Goal: Information Seeking & Learning: Learn about a topic

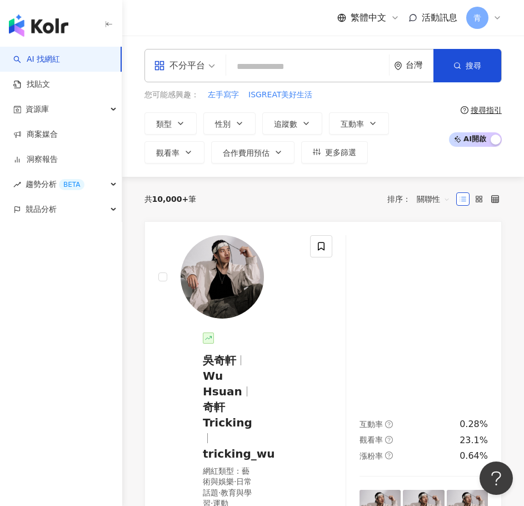
paste input "*******"
type input "*******"
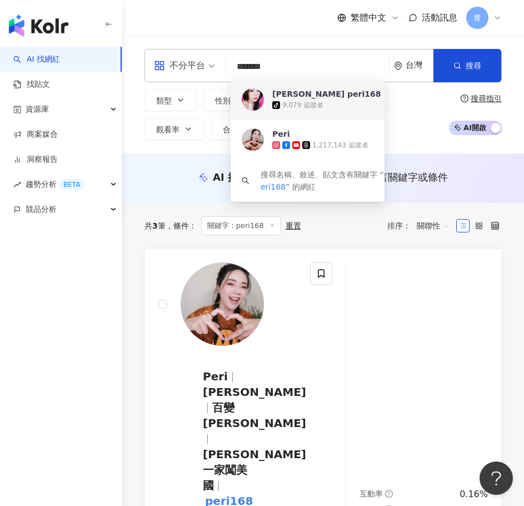
click at [298, 99] on div "tiktok-icon 9,079 追蹤者" at bounding box center [456, 104] width 368 height 11
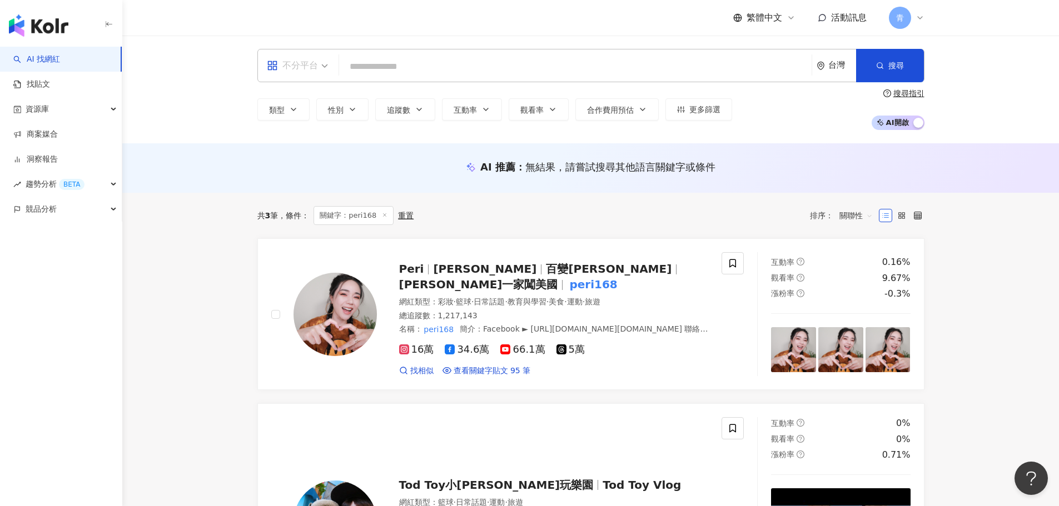
click at [320, 57] on span "不分平台" at bounding box center [297, 66] width 61 height 18
click at [300, 112] on div "Instagram" at bounding box center [301, 117] width 63 height 14
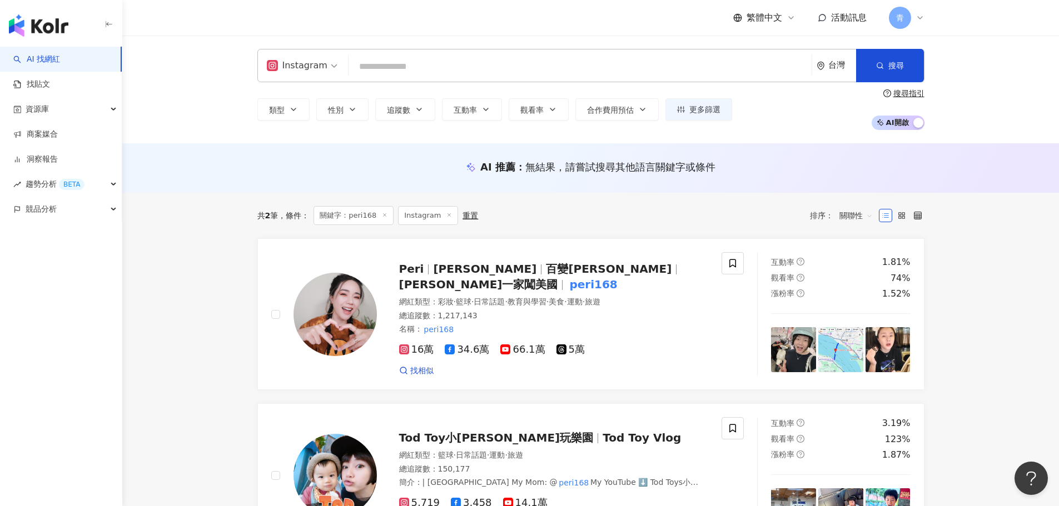
click at [34, 33] on img "button" at bounding box center [38, 25] width 59 height 22
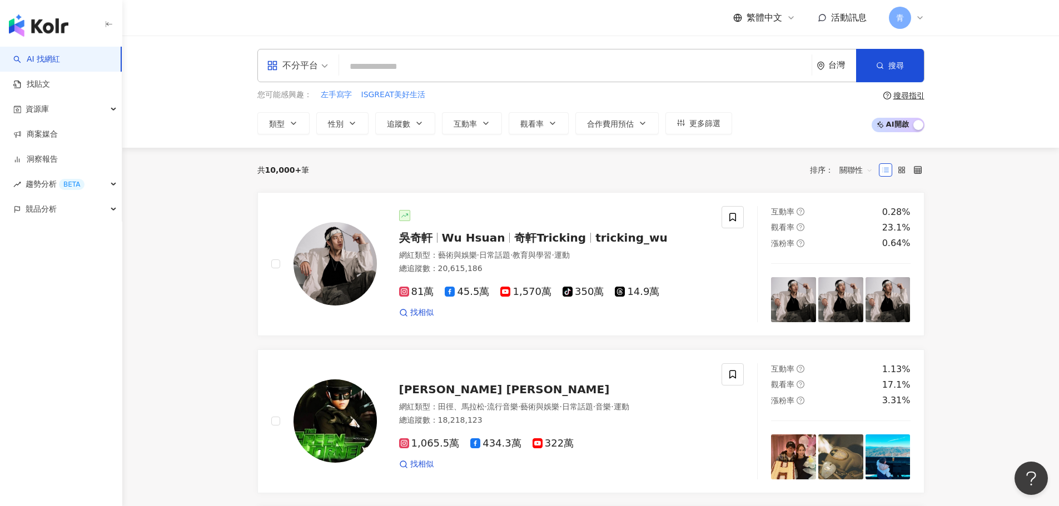
drag, startPoint x: 290, startPoint y: 48, endPoint x: 297, endPoint y: 67, distance: 20.7
click at [292, 56] on div "不分平台 台灣 搜尋 dcefa2b9-204e-49ba-8e1d-c8cd88a96a59 沛莉 peri168 tiktok-icon 9,079 追蹤…" at bounding box center [590, 92] width 936 height 112
click at [297, 67] on div "不分平台" at bounding box center [292, 66] width 51 height 18
click at [297, 117] on div "Instagram" at bounding box center [301, 117] width 63 height 14
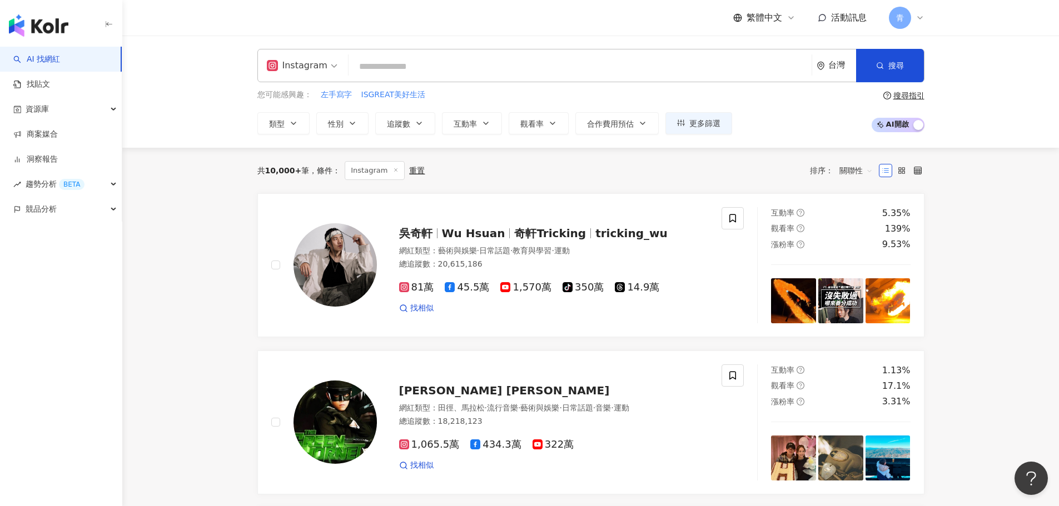
click at [375, 67] on input "search" at bounding box center [580, 66] width 454 height 21
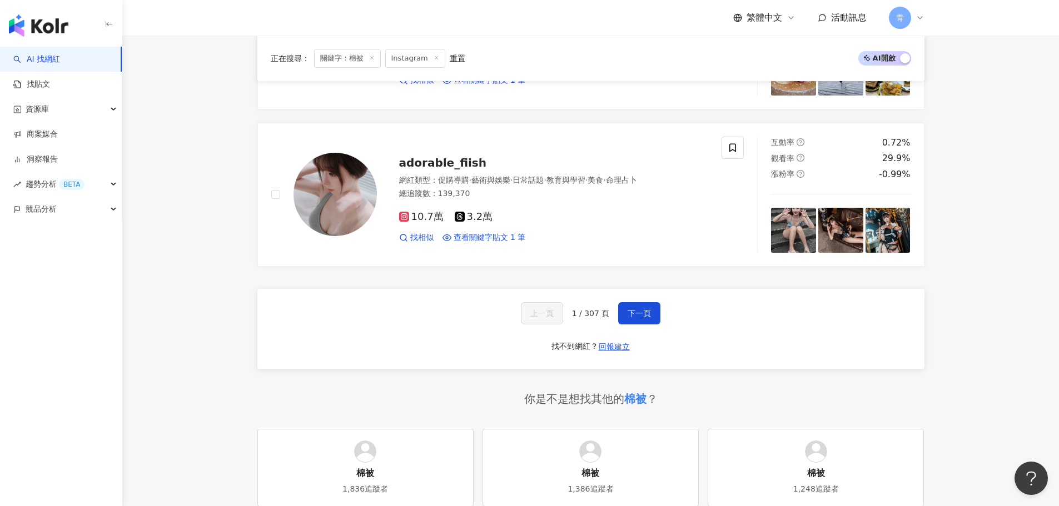
scroll to position [1889, 0]
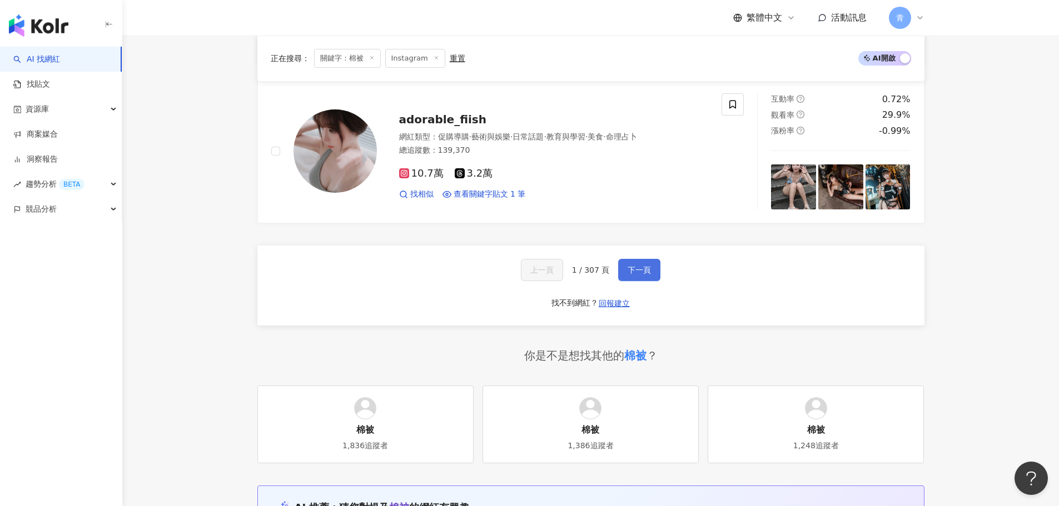
click at [652, 273] on button "下一頁" at bounding box center [639, 270] width 42 height 22
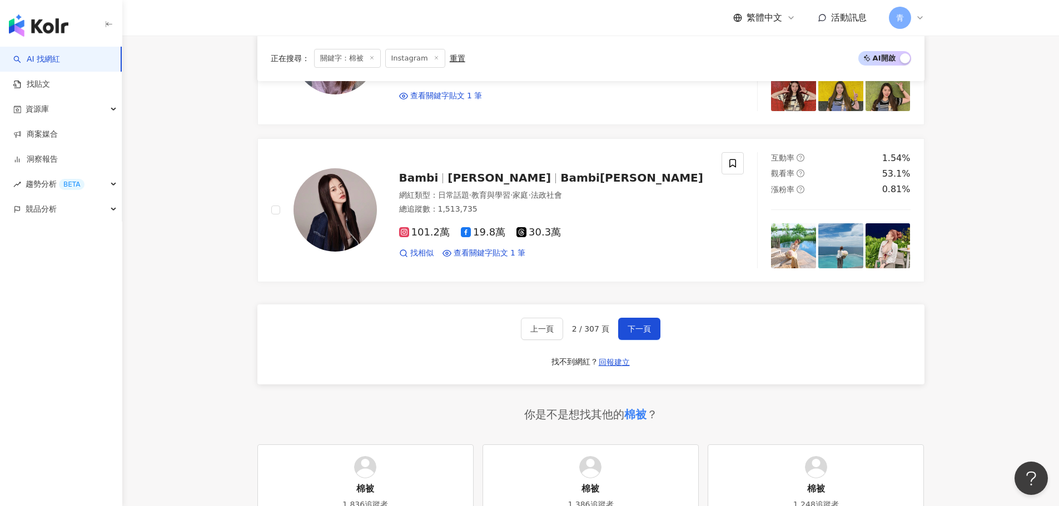
scroll to position [0, 0]
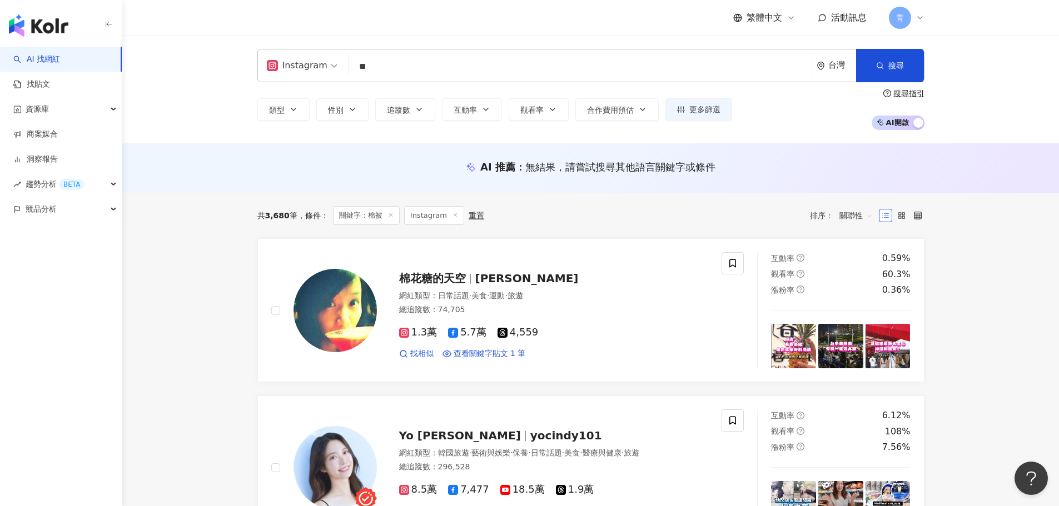
drag, startPoint x: 257, startPoint y: 370, endPoint x: 259, endPoint y: 211, distance: 159.5
click at [377, 68] on input "**" at bounding box center [580, 66] width 454 height 21
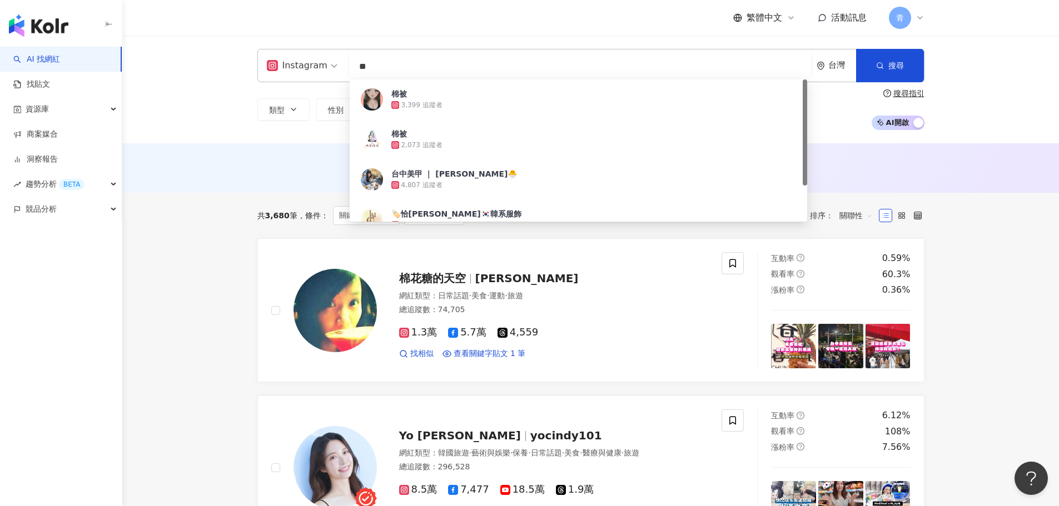
type input "*"
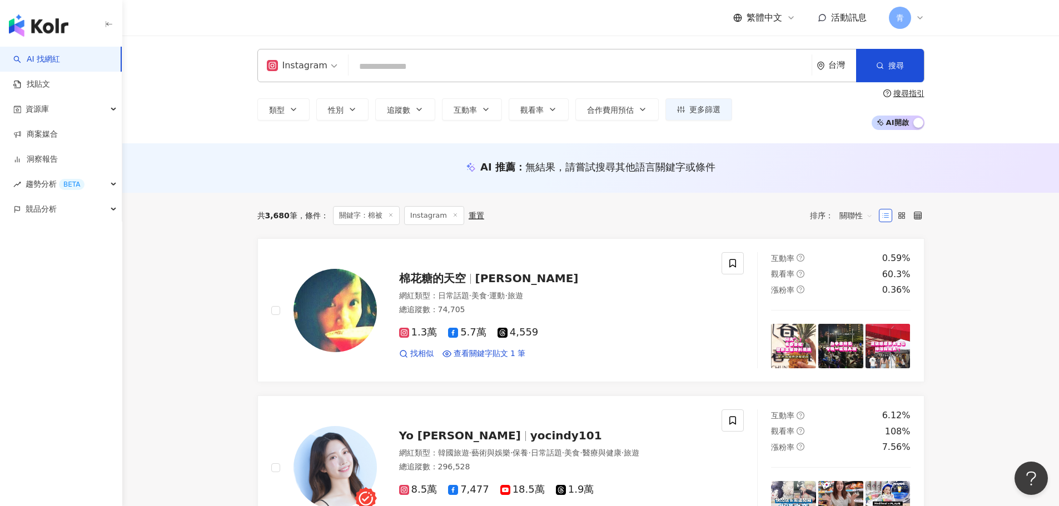
click at [377, 68] on input "search" at bounding box center [580, 66] width 454 height 21
click at [54, 14] on img "button" at bounding box center [38, 25] width 59 height 22
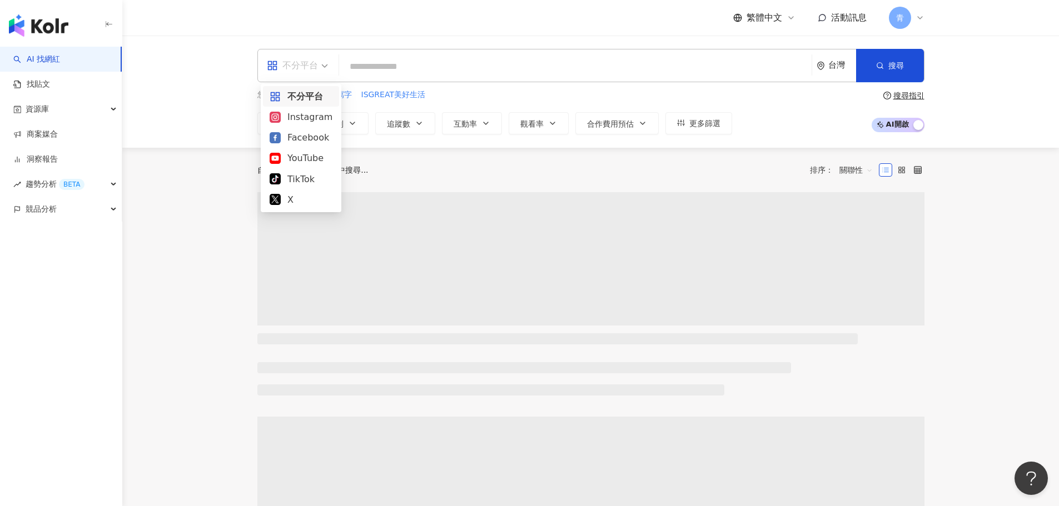
click at [319, 72] on span "不分平台" at bounding box center [297, 66] width 61 height 18
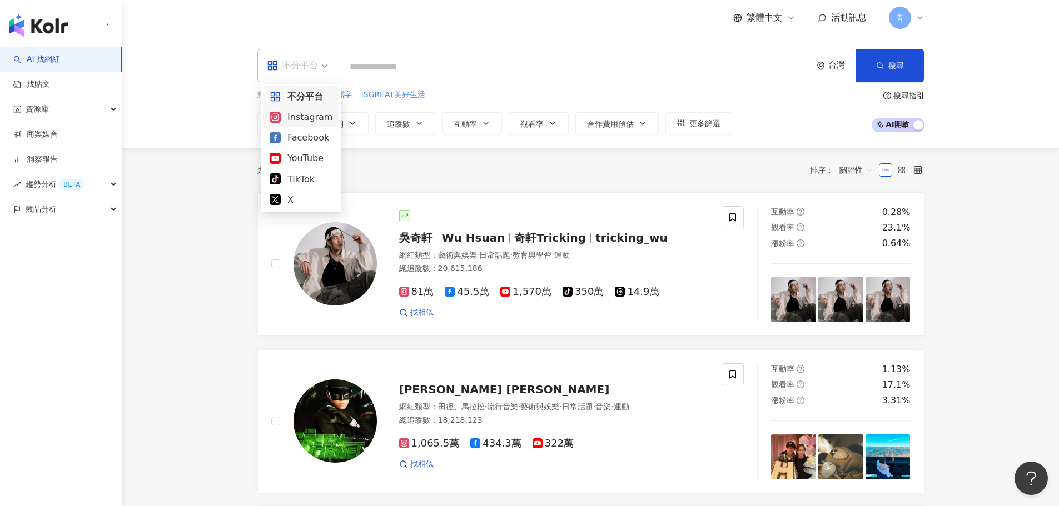
click at [307, 121] on div "Instagram" at bounding box center [301, 117] width 63 height 14
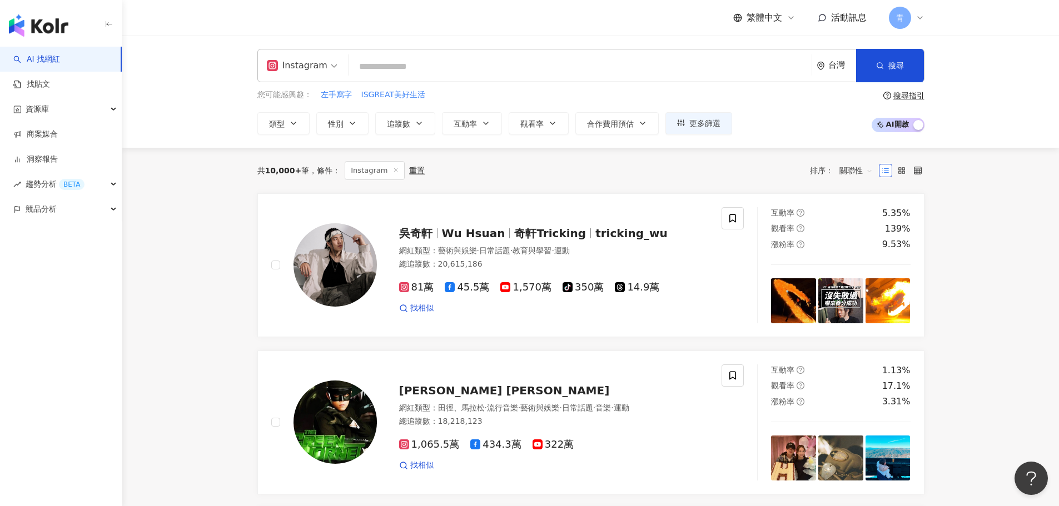
click at [250, 127] on div "Instagram 台灣 搜尋 0e035473-1223-4f5f-b565-138c109be9fd 棉被 3,399 追蹤者 棉被 2,073 追蹤者 …" at bounding box center [590, 92] width 711 height 86
click at [341, 120] on span "性別" at bounding box center [336, 123] width 16 height 9
click at [355, 193] on label "女" at bounding box center [343, 189] width 33 height 12
click at [405, 117] on button "追蹤數" at bounding box center [405, 123] width 60 height 22
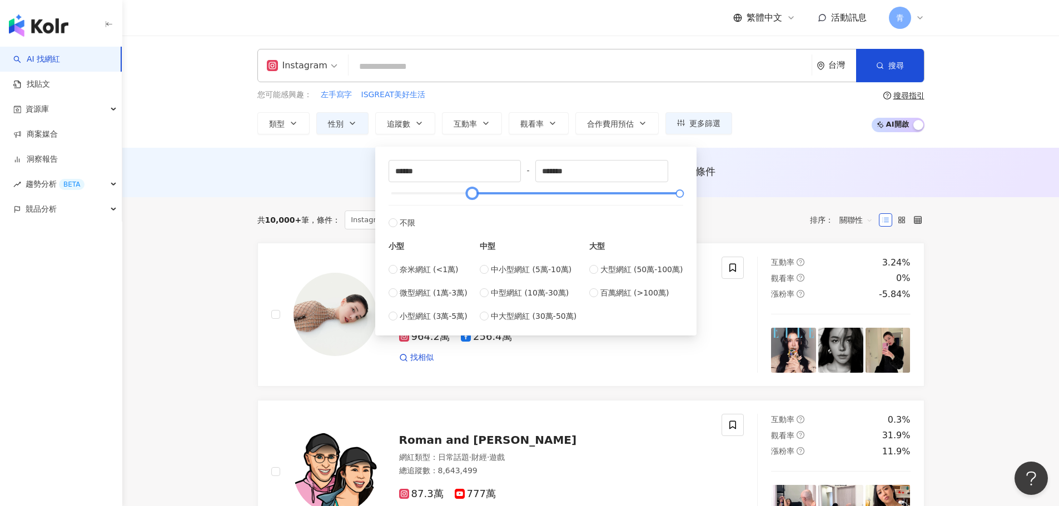
click at [472, 193] on div at bounding box center [535, 193] width 288 height 7
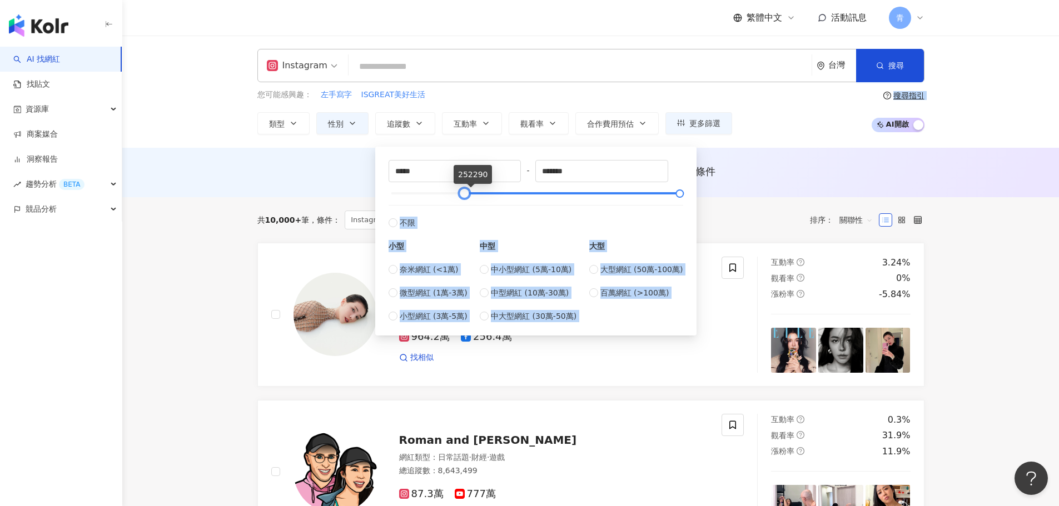
type input "*"
drag, startPoint x: 470, startPoint y: 193, endPoint x: 345, endPoint y: 195, distance: 124.5
click at [557, 203] on div "* - ******* 不限 小型 奈米網紅 (<1萬) 微型網紅 (1萬-3萬) 小型網紅 (3萬-5萬) 中型 中小型網紅 (5萬-10萬) 中型網紅 (…" at bounding box center [535, 241] width 295 height 162
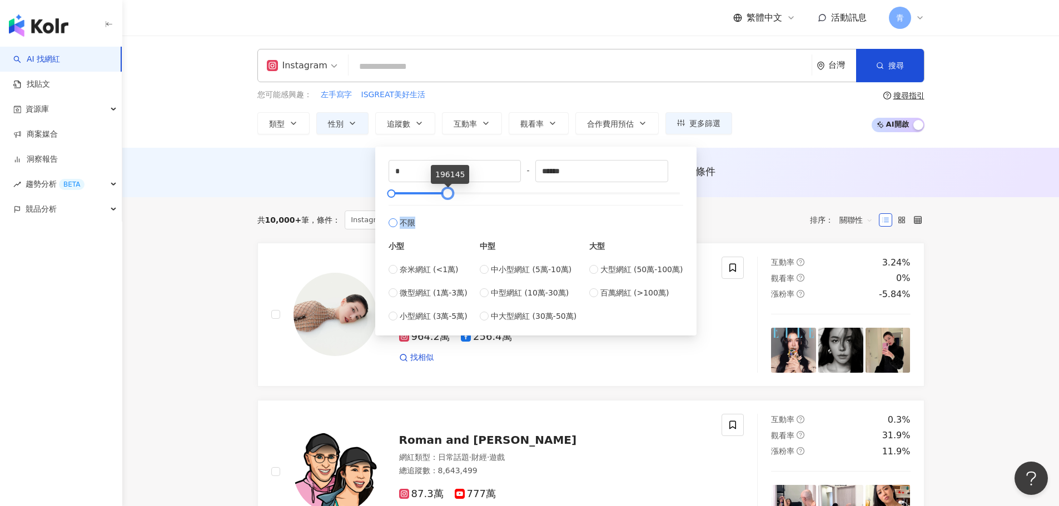
drag, startPoint x: 680, startPoint y: 194, endPoint x: 448, endPoint y: 212, distance: 232.4
click at [448, 212] on div "* - ****** 不限 小型 奈米網紅 (<1萬) 微型網紅 (1萬-3萬) 小型網紅 (3萬-5萬) 中型 中小型網紅 (5萬-10萬) 中型網紅 (1…" at bounding box center [535, 241] width 295 height 162
drag, startPoint x: 600, startPoint y: 170, endPoint x: 393, endPoint y: 185, distance: 207.3
click at [393, 185] on div "* - ****** 不限 小型 奈米網紅 (<1萬) 微型網紅 (1萬-3萬) 小型網紅 (3萬-5萬) 中型 中小型網紅 (5萬-10萬) 中型網紅 (1…" at bounding box center [535, 241] width 295 height 162
type input "*"
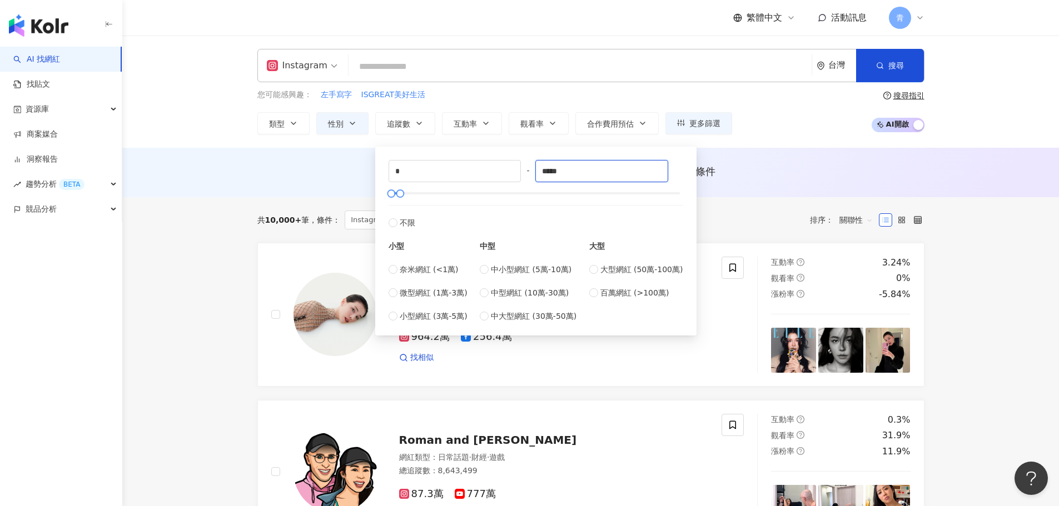
type input "*****"
click at [735, 192] on div "AI 推薦 ： 無結果，請嘗試搜尋其他語言關鍵字或條件" at bounding box center [590, 172] width 936 height 49
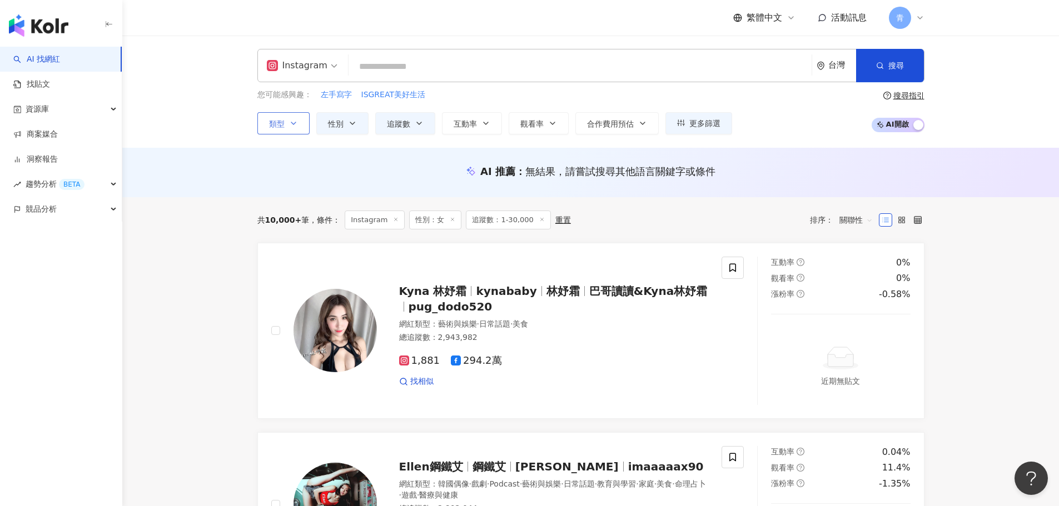
click at [296, 124] on icon "button" at bounding box center [293, 123] width 9 height 9
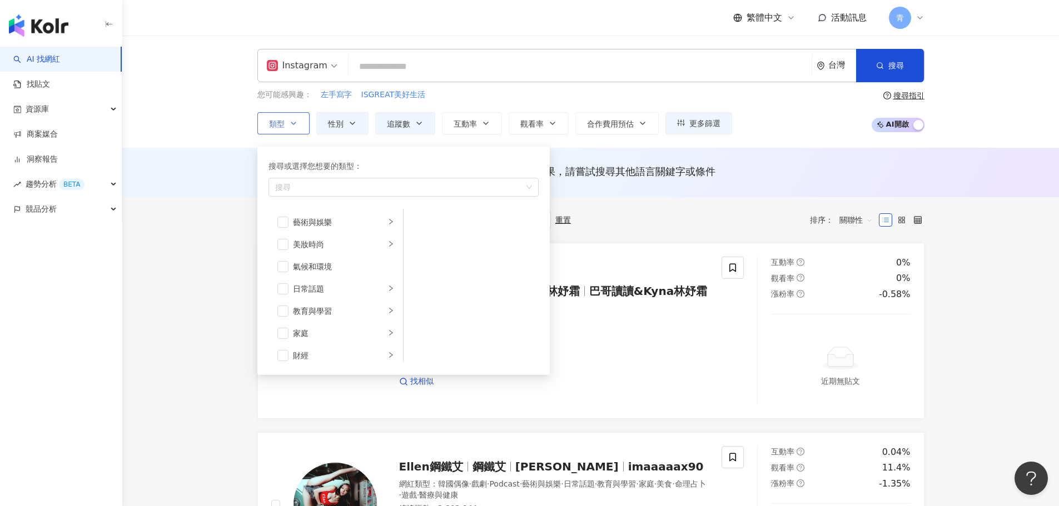
click at [296, 124] on icon "button" at bounding box center [293, 123] width 9 height 9
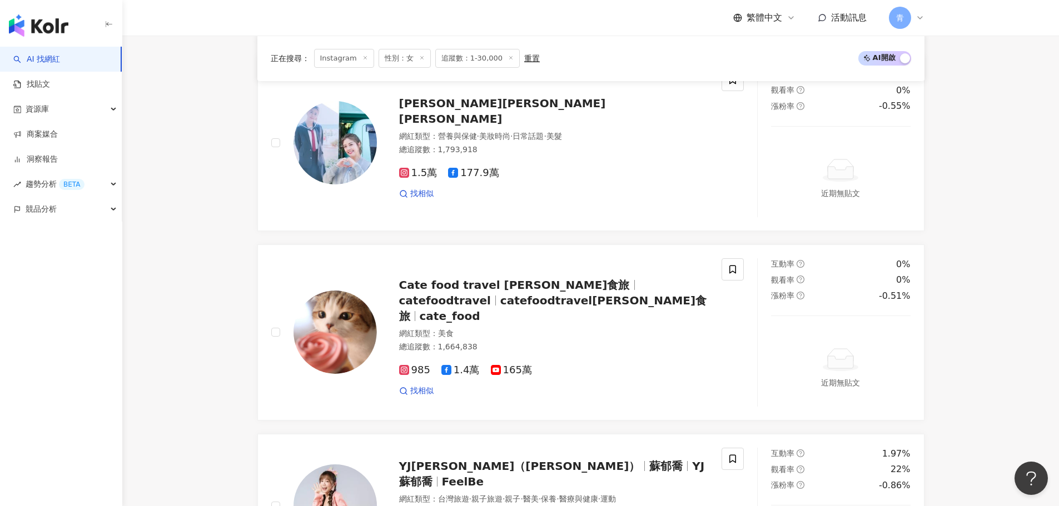
scroll to position [945, 0]
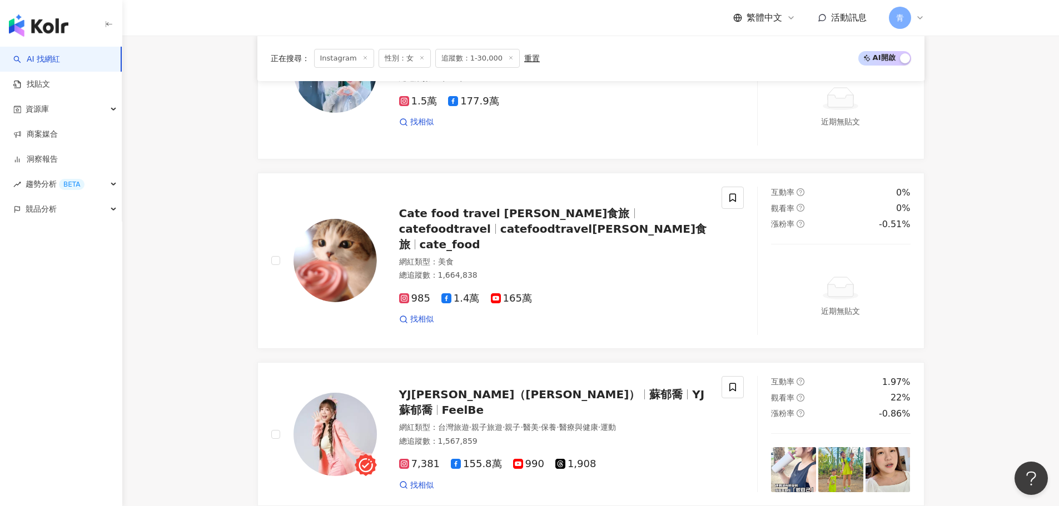
click at [230, 348] on main "Instagram 台灣 搜尋 0e035473-1223-4f5f-b565-138c109be9fd 棉被 3,399 追蹤者 棉被 2,073 追蹤者 …" at bounding box center [590, 419] width 936 height 2656
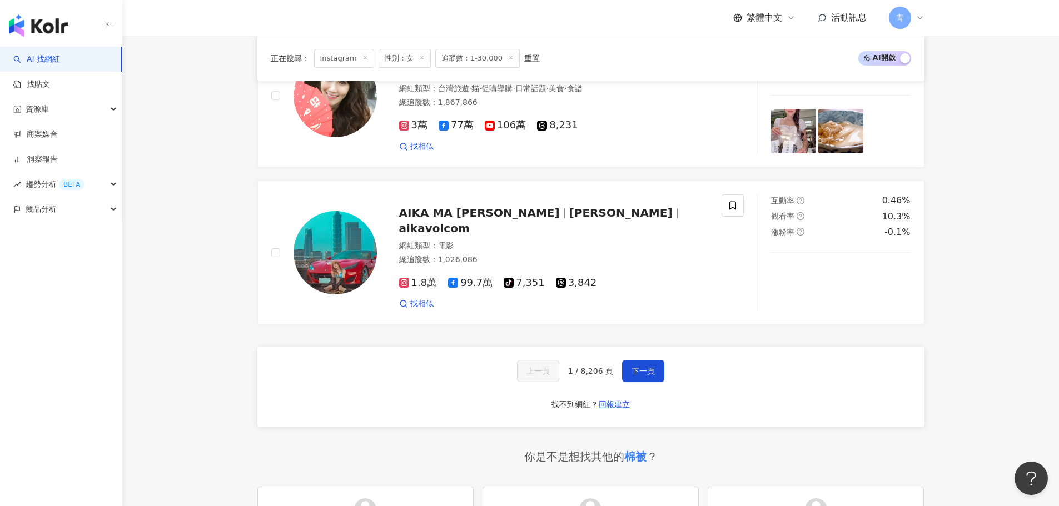
scroll to position [2001, 0]
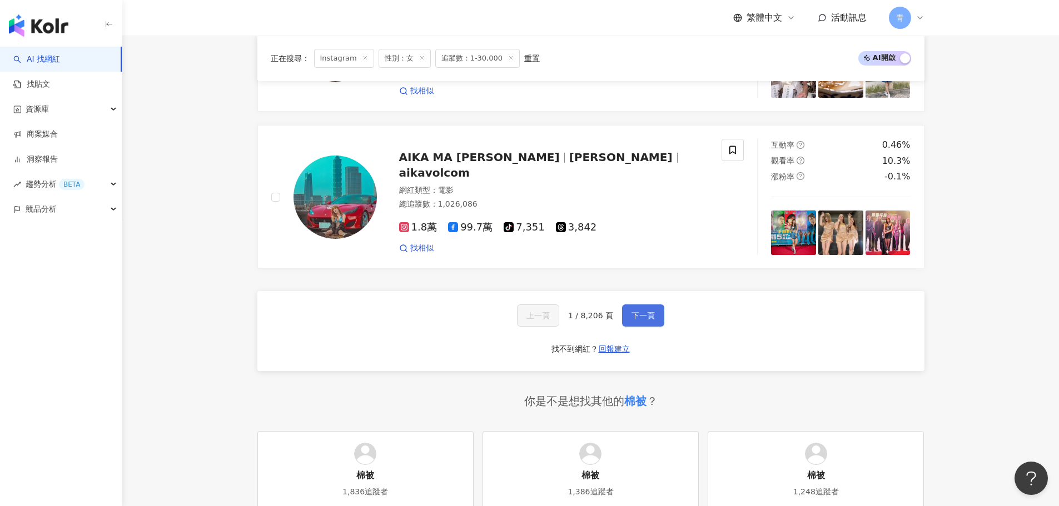
click at [644, 315] on span "下一頁" at bounding box center [642, 315] width 23 height 9
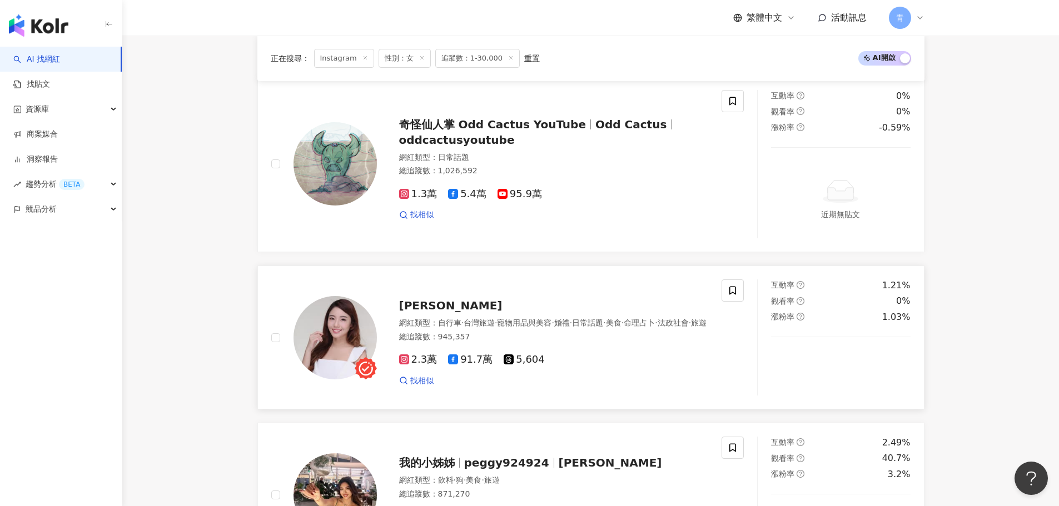
scroll to position [111, 0]
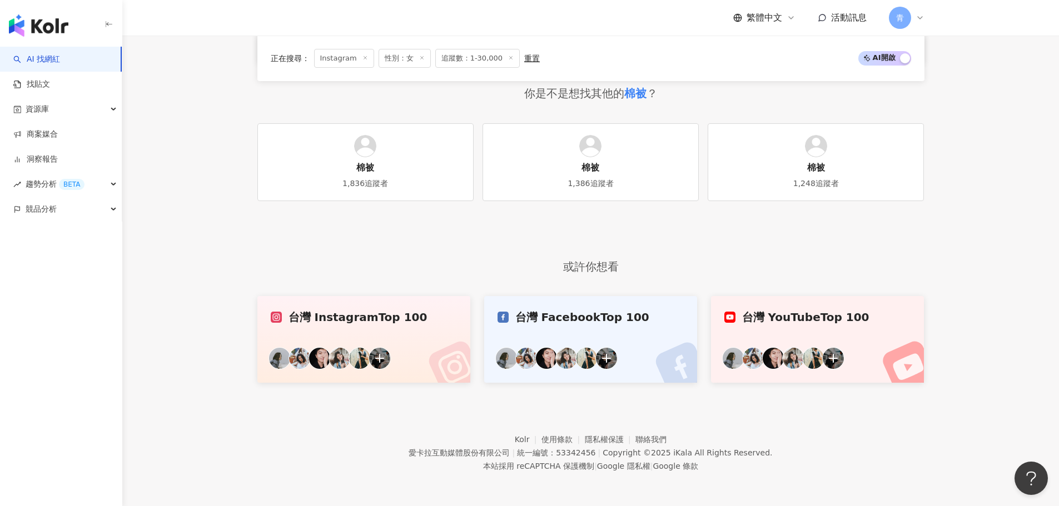
drag, startPoint x: 985, startPoint y: 154, endPoint x: 945, endPoint y: 345, distance: 194.9
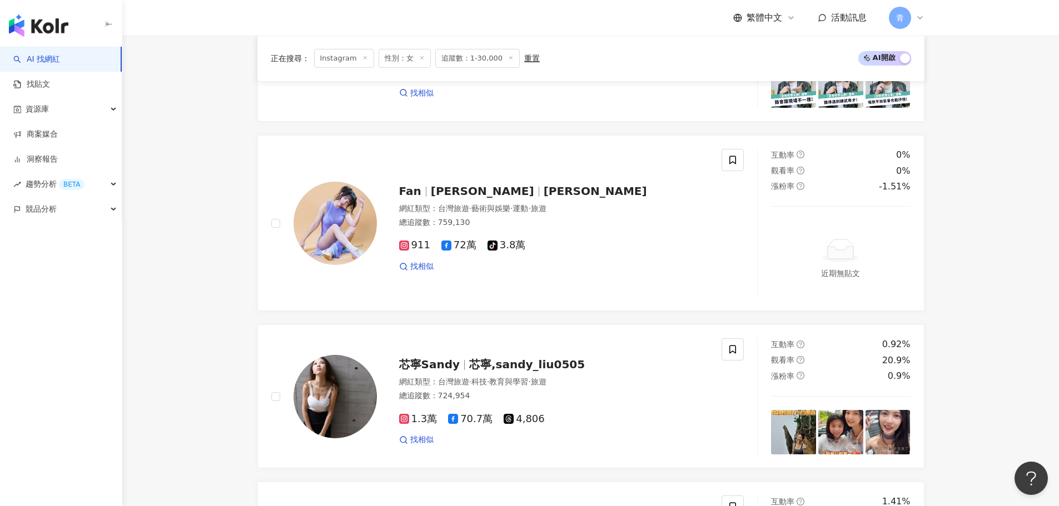
drag, startPoint x: 956, startPoint y: 284, endPoint x: 961, endPoint y: 142, distance: 141.8
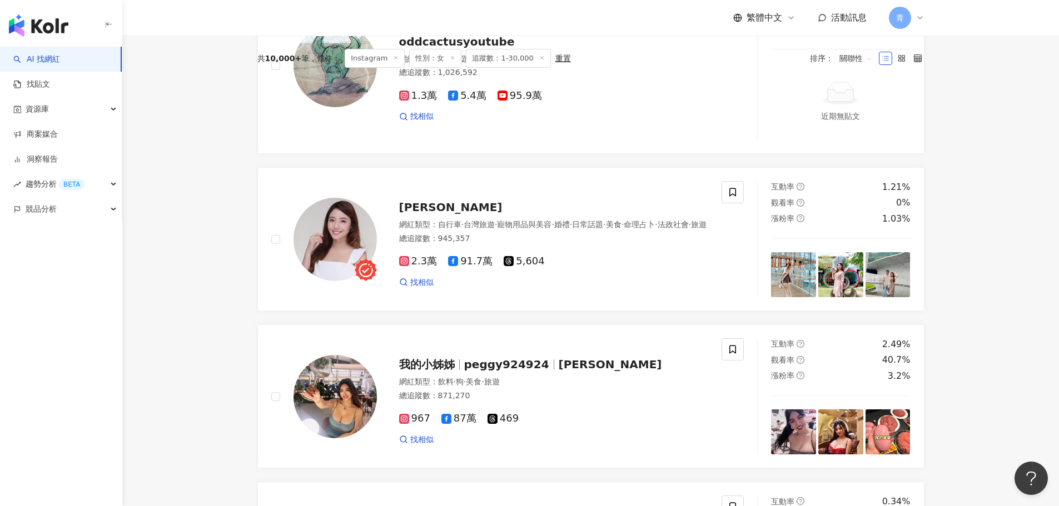
scroll to position [0, 0]
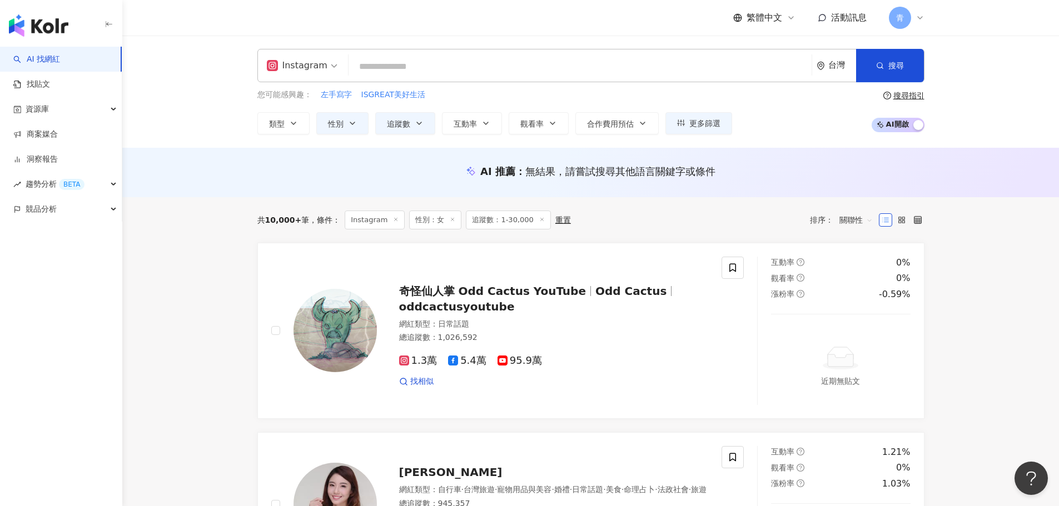
drag, startPoint x: 974, startPoint y: 157, endPoint x: 994, endPoint y: 64, distance: 95.4
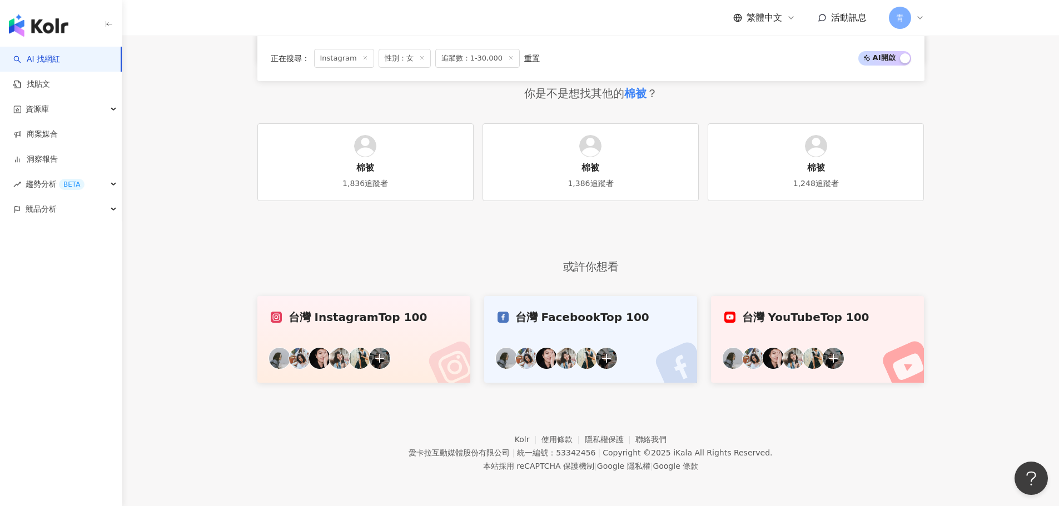
drag, startPoint x: 969, startPoint y: 129, endPoint x: 933, endPoint y: 441, distance: 314.3
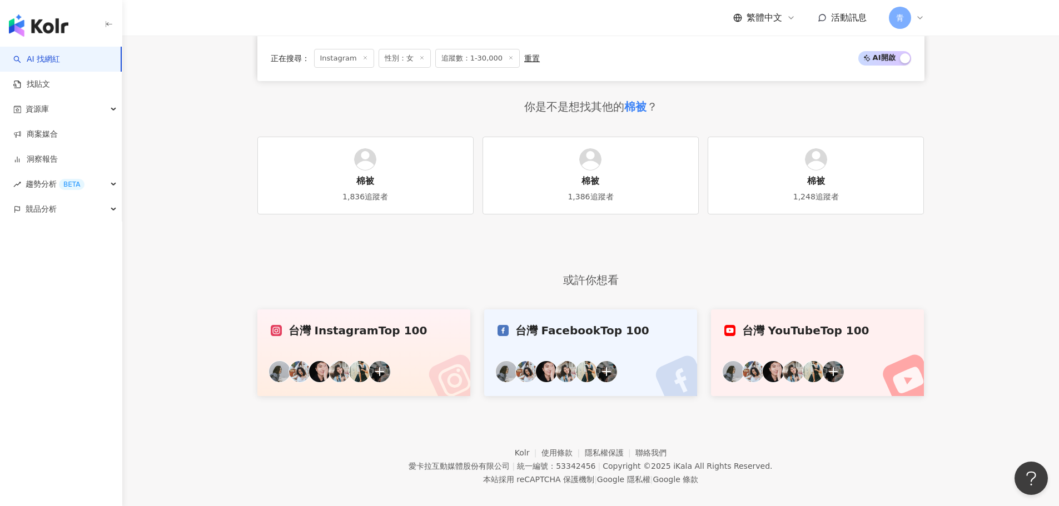
scroll to position [2142, 0]
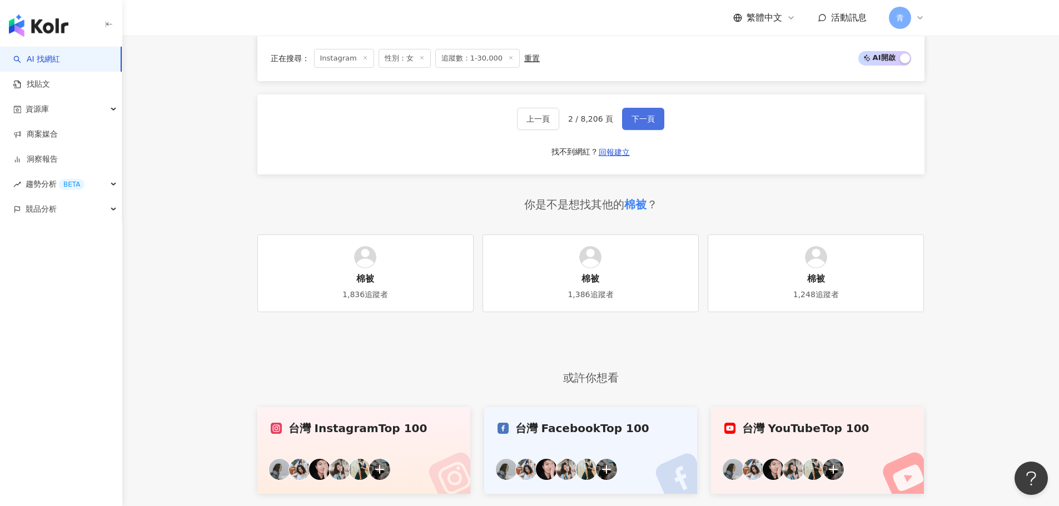
click at [643, 119] on span "下一頁" at bounding box center [642, 118] width 23 height 9
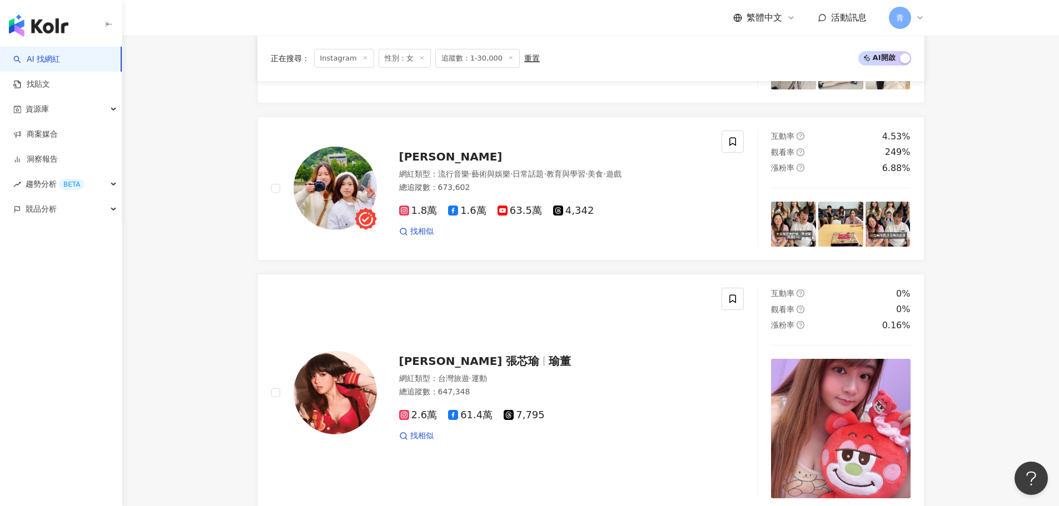
scroll to position [0, 0]
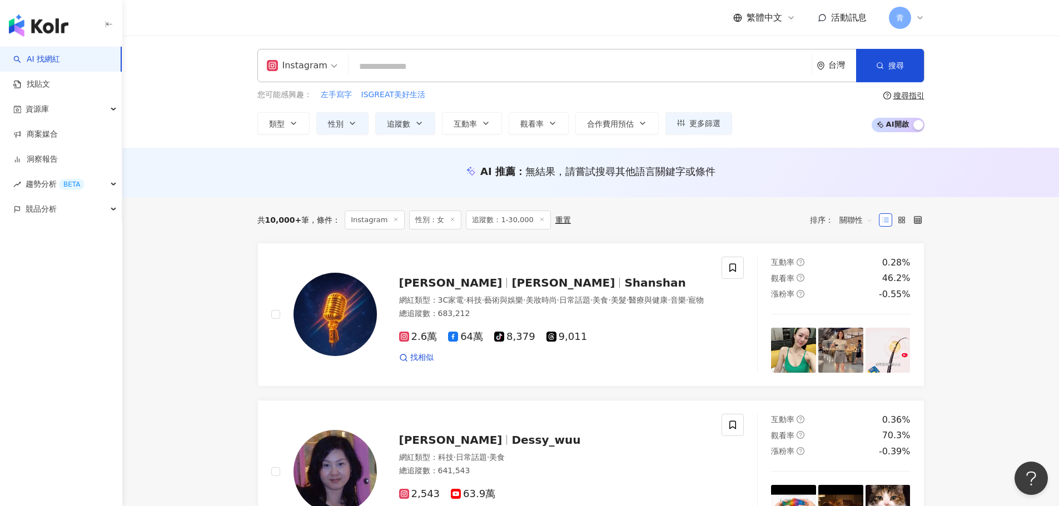
drag, startPoint x: 944, startPoint y: 393, endPoint x: 965, endPoint y: 217, distance: 178.0
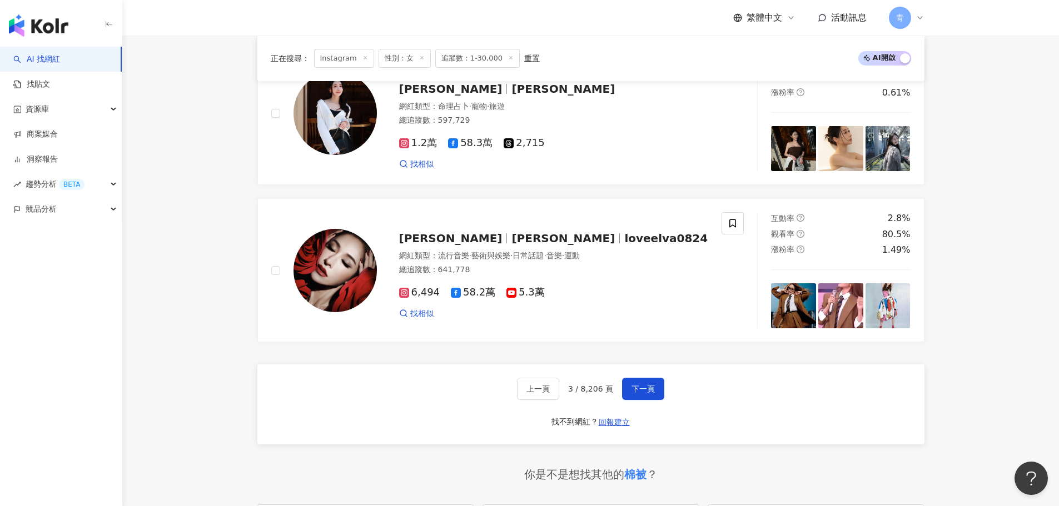
scroll to position [2001, 0]
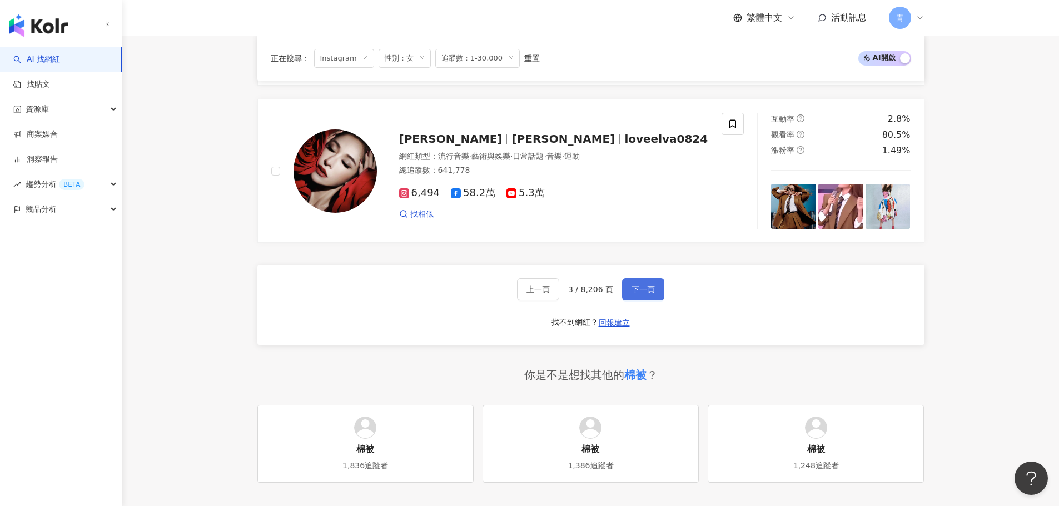
click at [645, 290] on span "下一頁" at bounding box center [642, 289] width 23 height 9
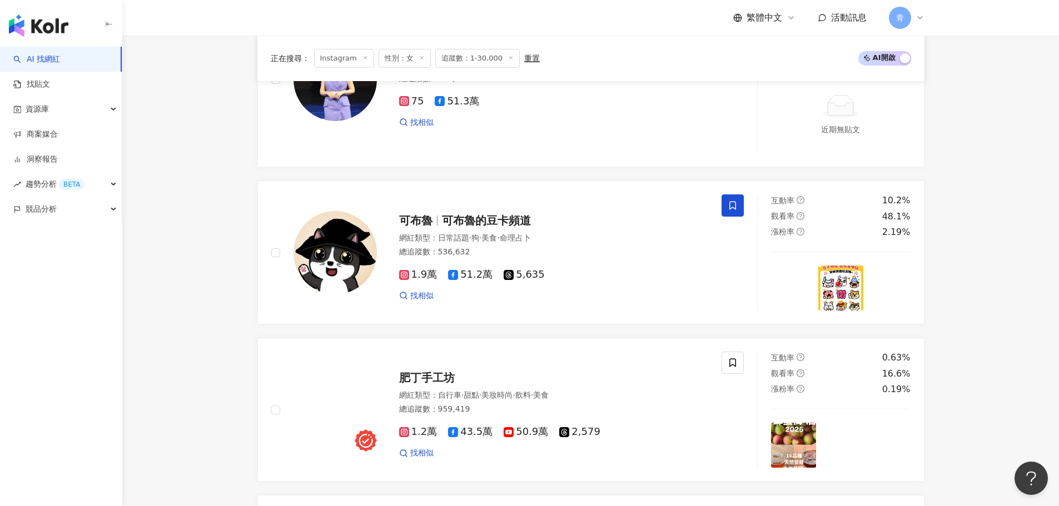
scroll to position [0, 0]
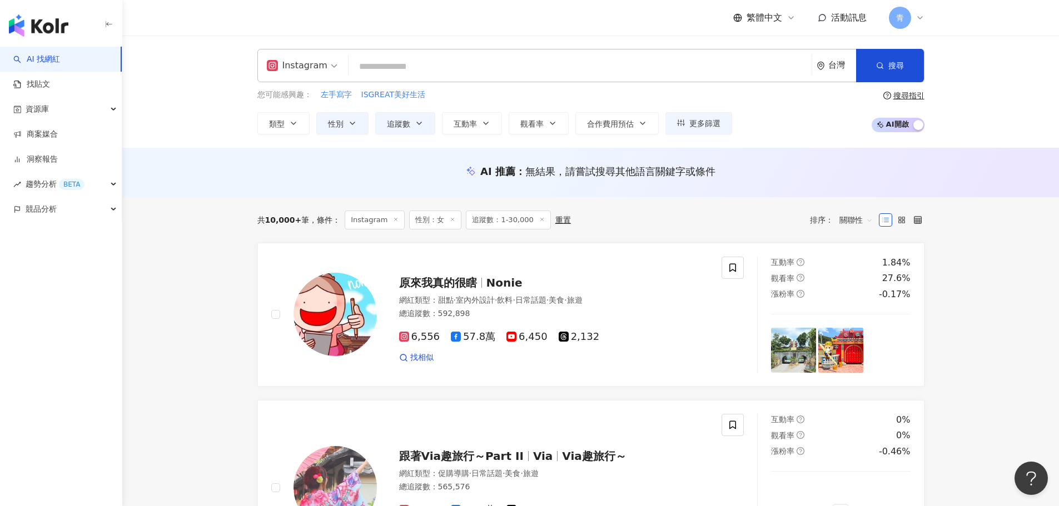
drag, startPoint x: 959, startPoint y: 375, endPoint x: 1001, endPoint y: 172, distance: 207.3
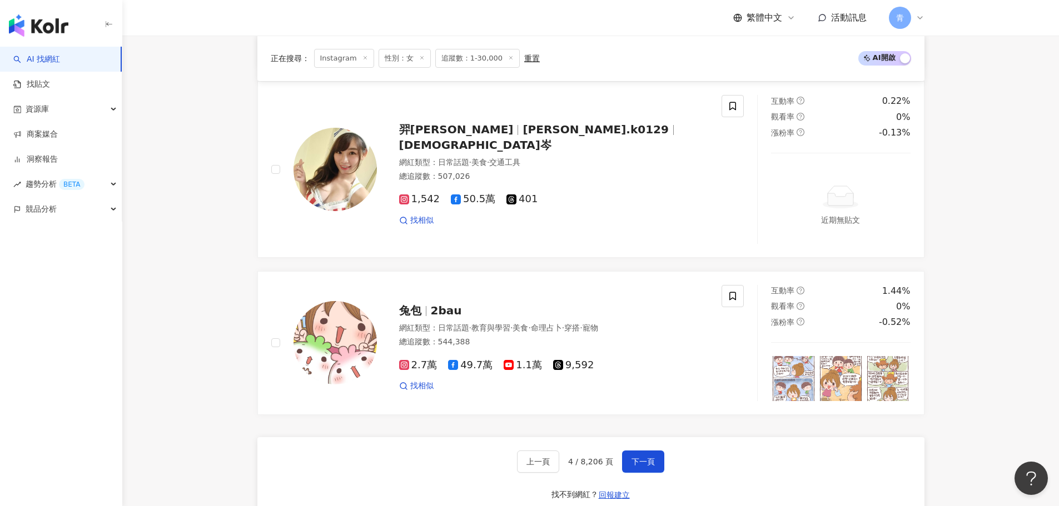
scroll to position [2001, 0]
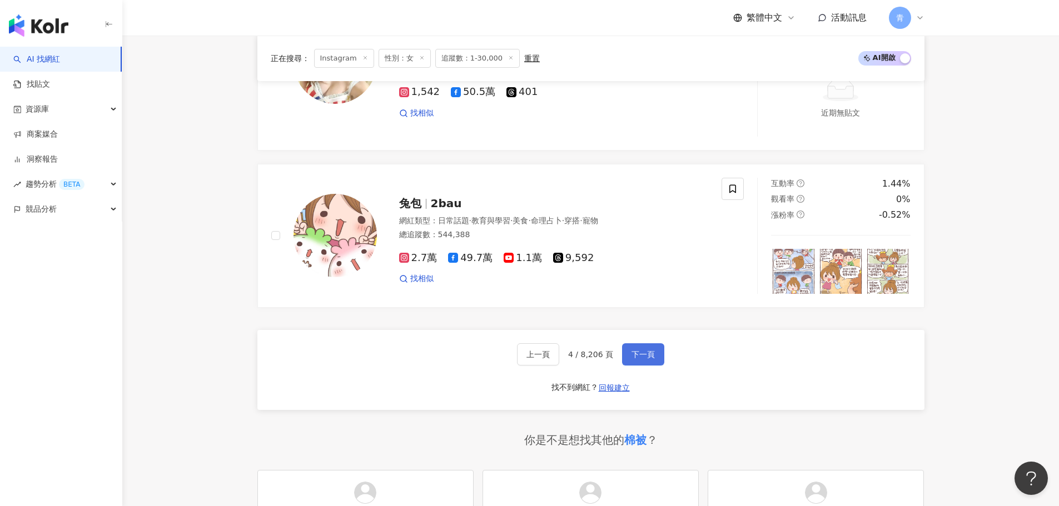
click at [637, 360] on button "下一頁" at bounding box center [643, 354] width 42 height 22
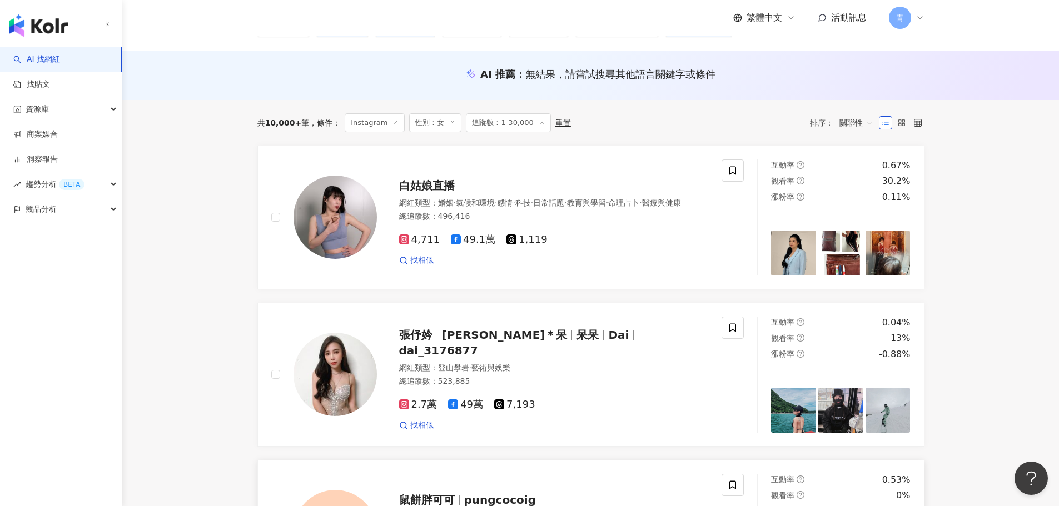
scroll to position [63, 0]
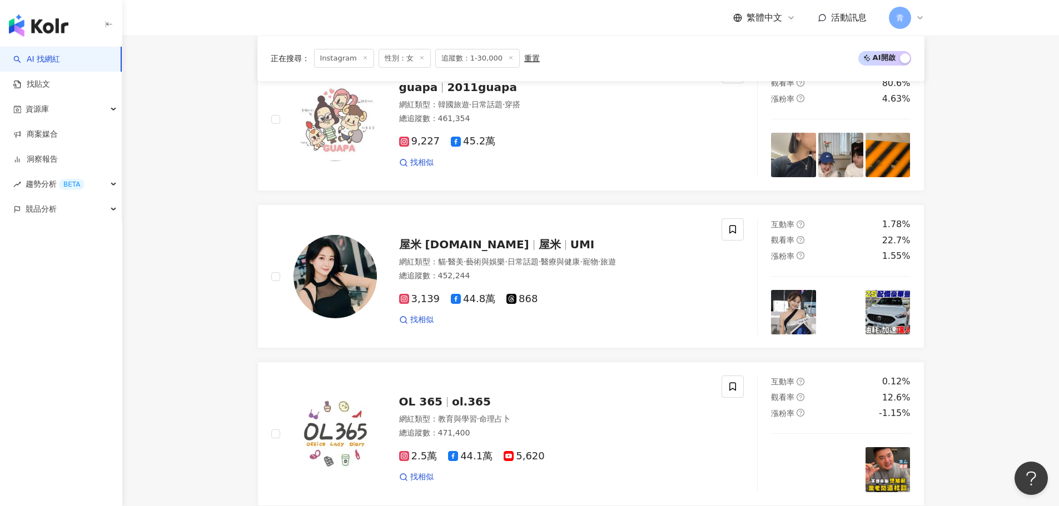
drag, startPoint x: 976, startPoint y: 116, endPoint x: 976, endPoint y: 320, distance: 203.4
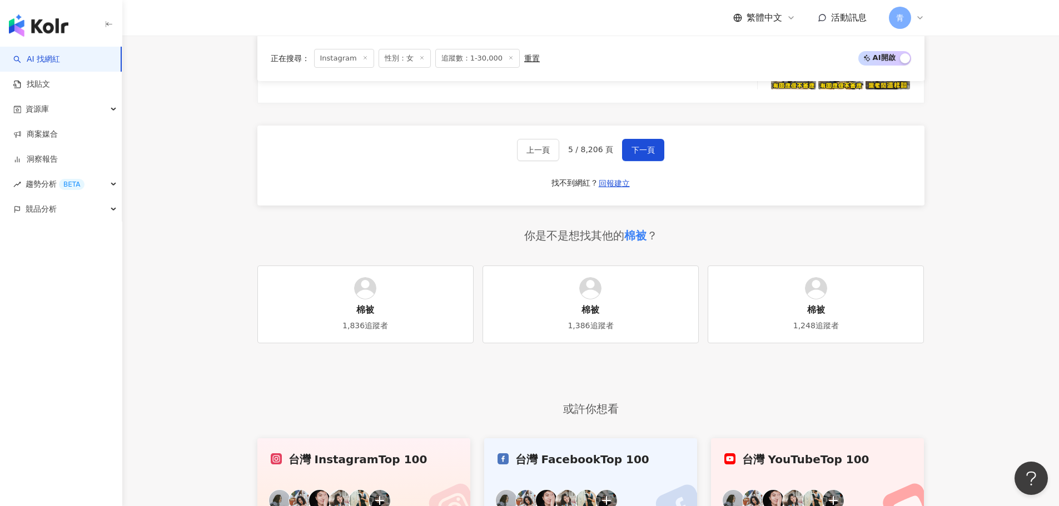
scroll to position [2022, 0]
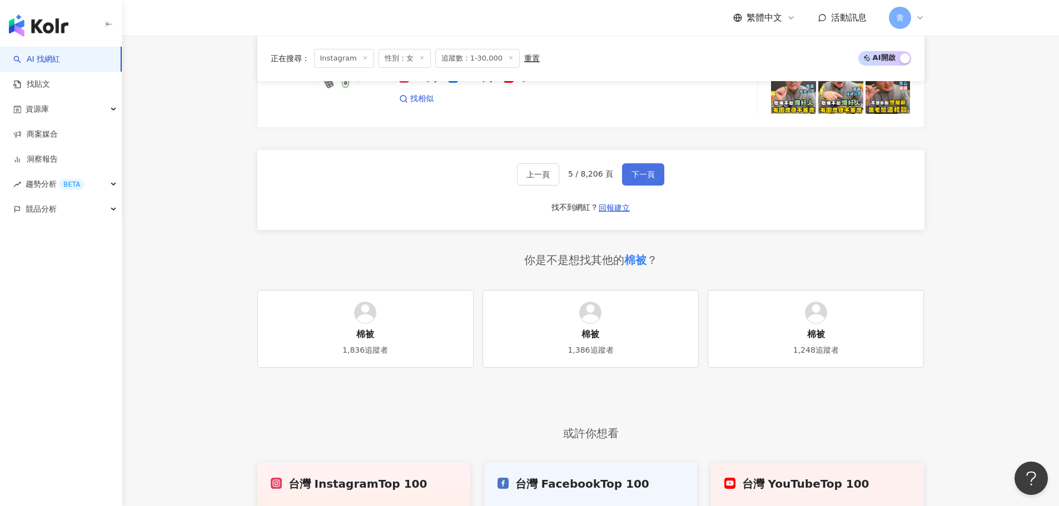
click at [649, 182] on button "下一頁" at bounding box center [643, 174] width 42 height 22
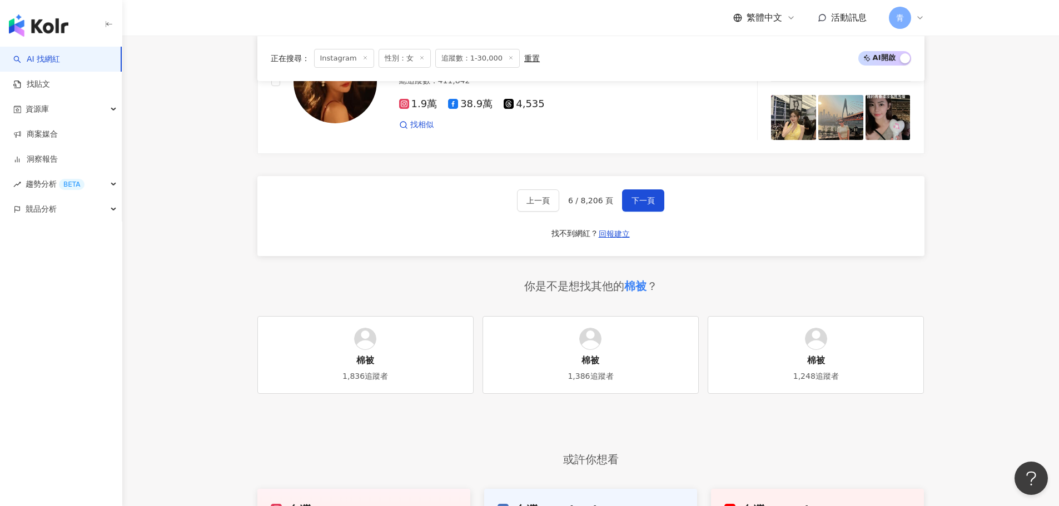
scroll to position [2154, 0]
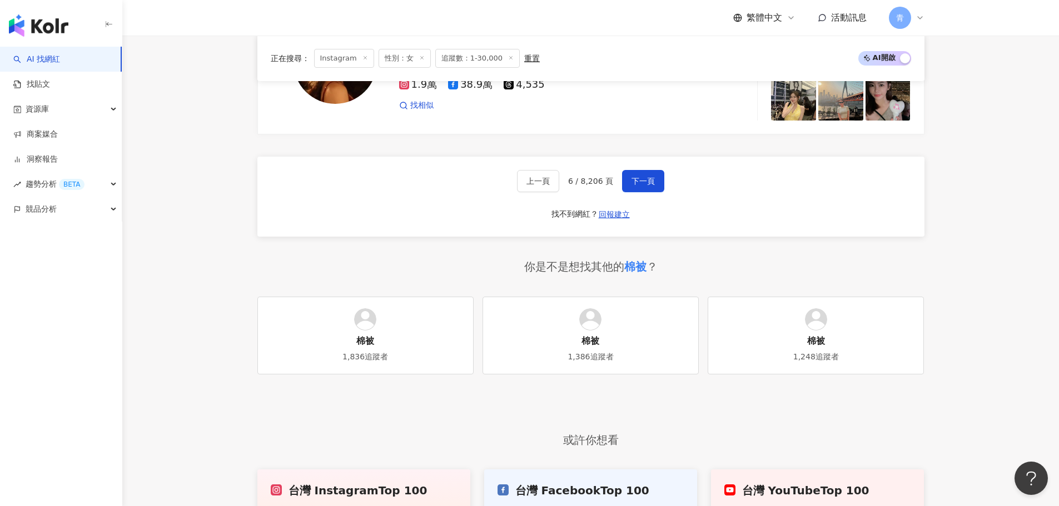
click at [669, 180] on div "上一頁 6 / 8,206 頁 下一頁 找不到網紅？ 回報建立" at bounding box center [590, 197] width 667 height 80
click at [651, 176] on button "下一頁" at bounding box center [643, 181] width 42 height 22
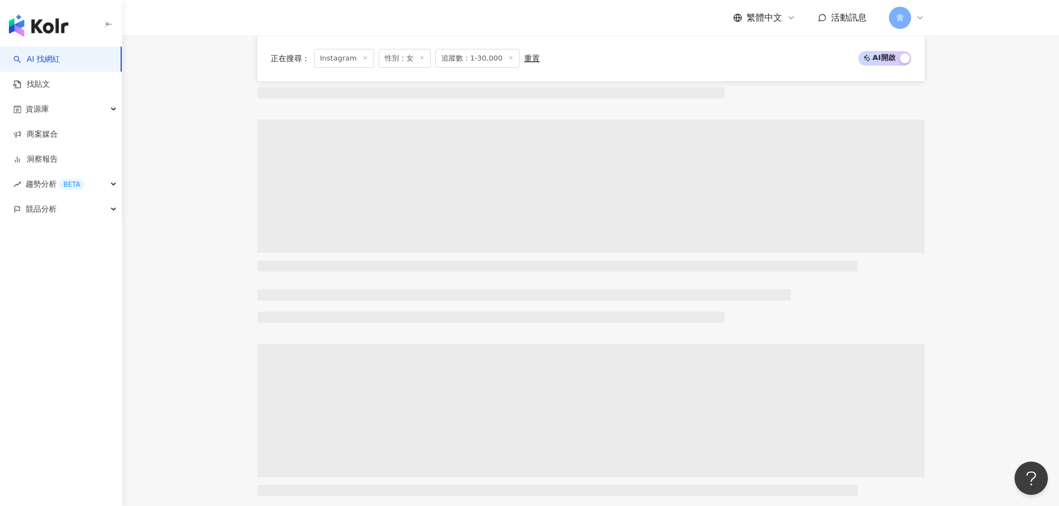
scroll to position [0, 0]
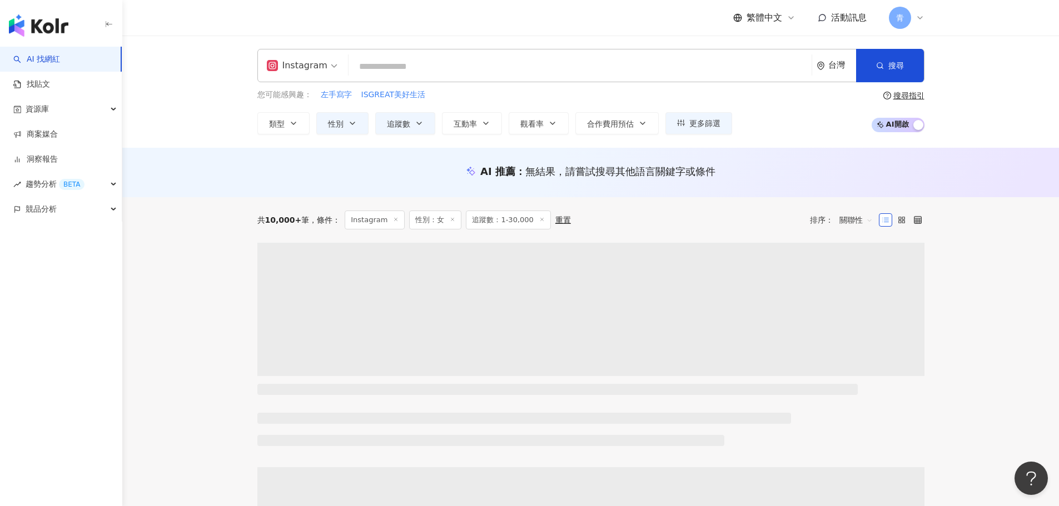
drag, startPoint x: 924, startPoint y: 288, endPoint x: 917, endPoint y: 167, distance: 120.8
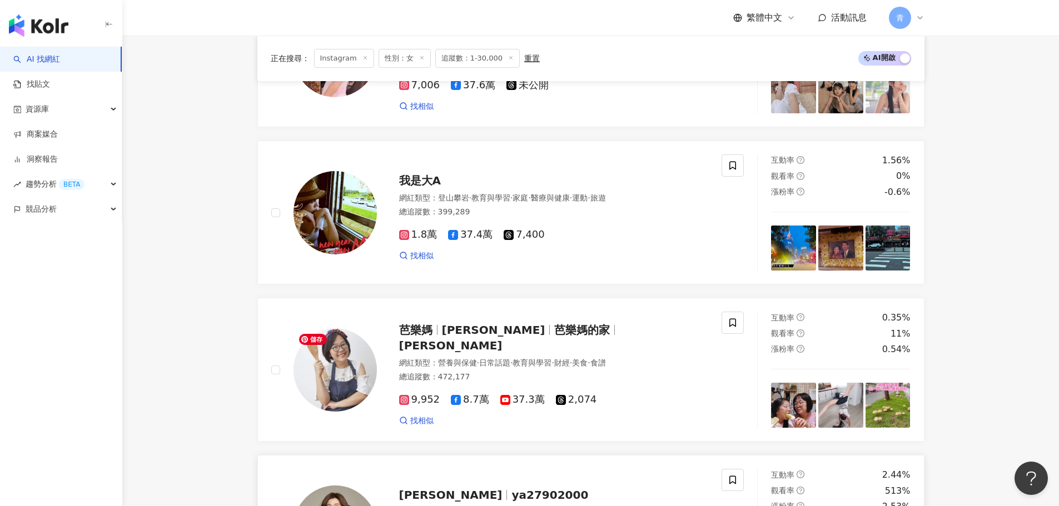
scroll to position [1056, 0]
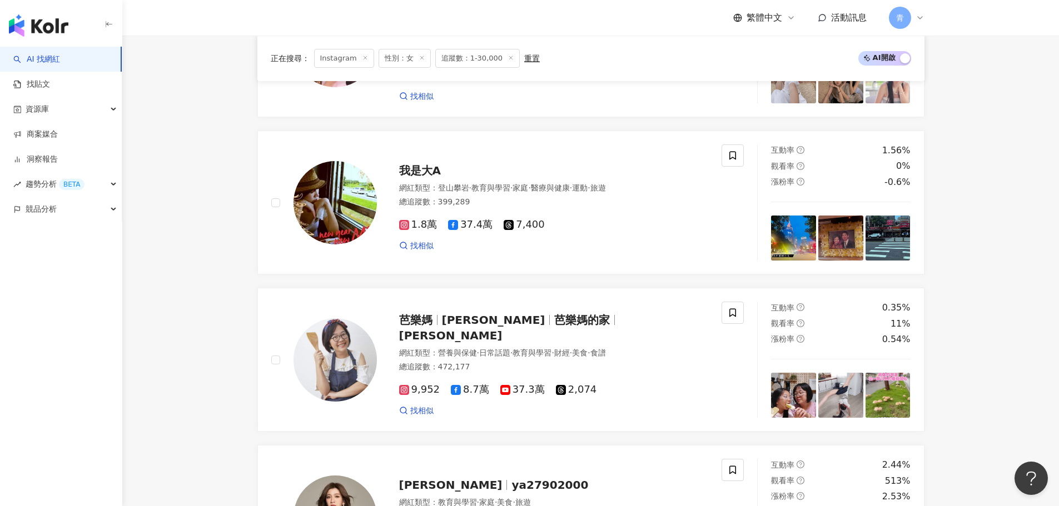
click at [958, 184] on main "Instagram 台灣 搜尋 0e035473-1223-4f5f-b565-138c109be9fd 棉被 3,399 追蹤者 棉被 2,073 追蹤者 …" at bounding box center [590, 231] width 936 height 2503
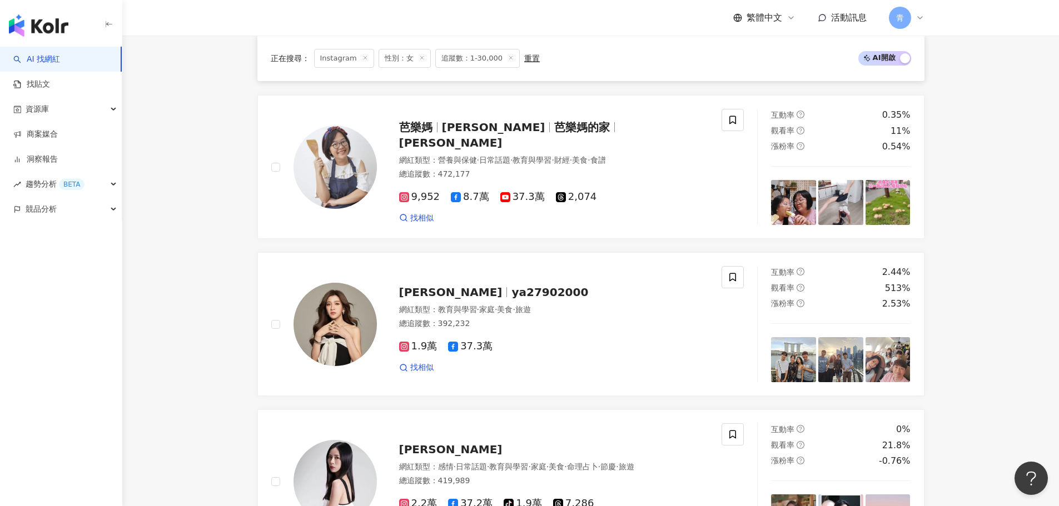
scroll to position [1223, 0]
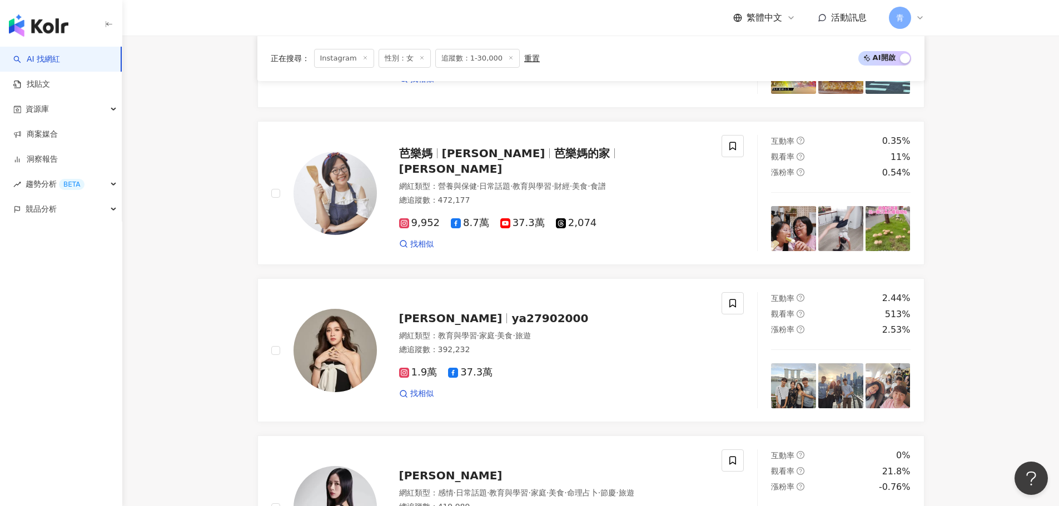
click at [961, 363] on main "Instagram 台灣 搜尋 0e035473-1223-4f5f-b565-138c109be9fd 棉被 3,399 追蹤者 棉被 2,073 追蹤者 …" at bounding box center [590, 64] width 936 height 2503
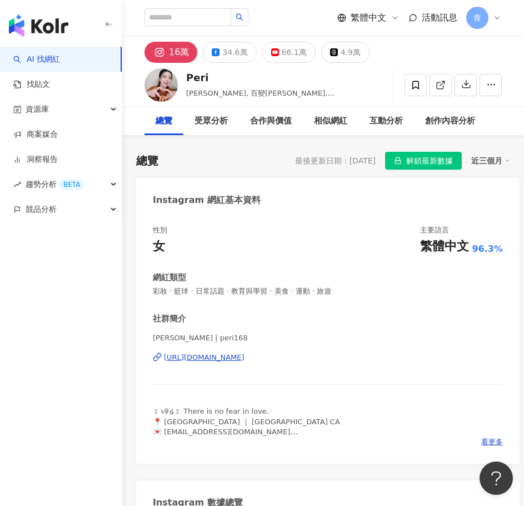
click at [220, 355] on div "[URL][DOMAIN_NAME]" at bounding box center [204, 357] width 81 height 10
drag, startPoint x: 225, startPoint y: 23, endPoint x: 248, endPoint y: 2, distance: 31.1
click at [231, 17] on input "search" at bounding box center [187, 17] width 87 height 18
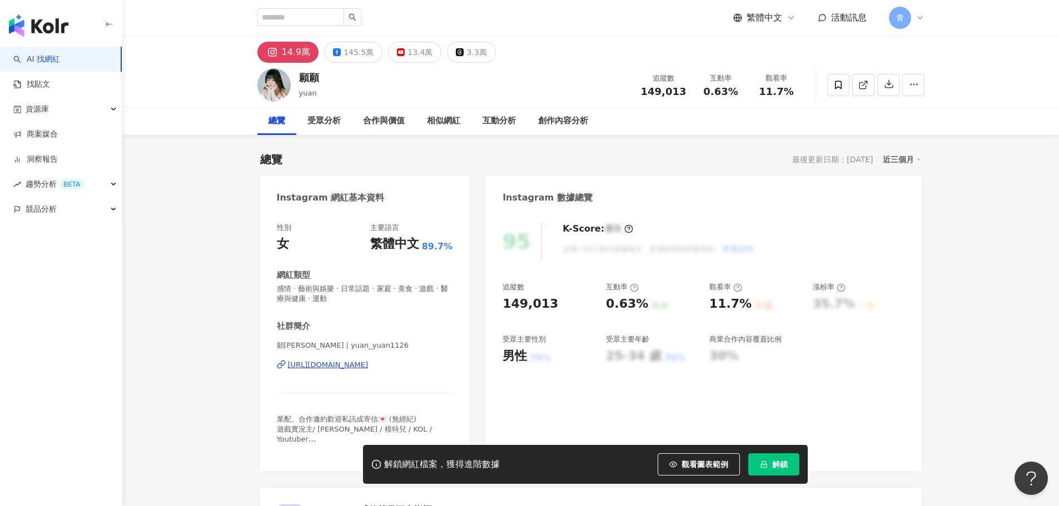
click at [285, 58] on div "14.9萬" at bounding box center [296, 52] width 29 height 16
click at [368, 369] on div "https://www.instagram.com/yuan_yuan1126/" at bounding box center [328, 365] width 81 height 10
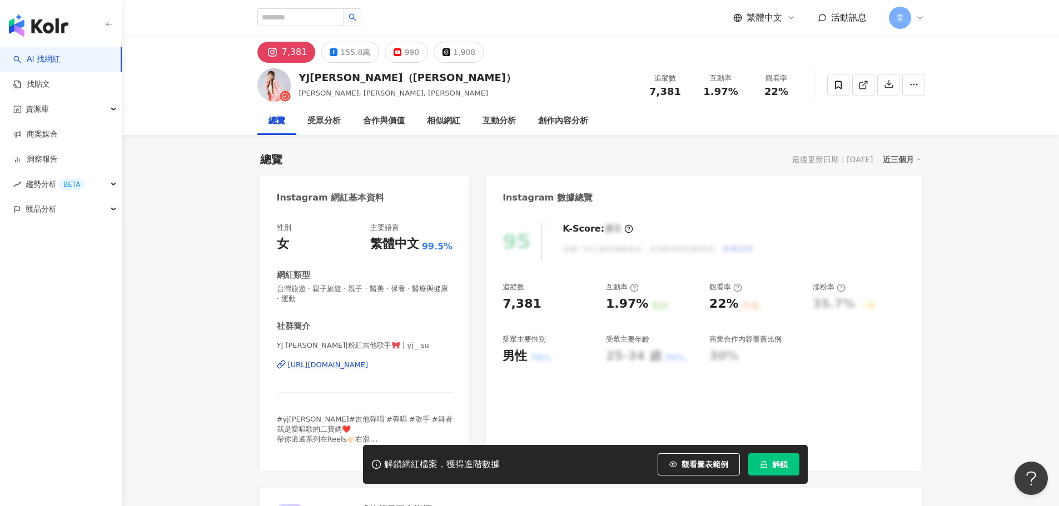
click at [327, 366] on div "https://www.instagram.com/yj__su/" at bounding box center [328, 365] width 81 height 10
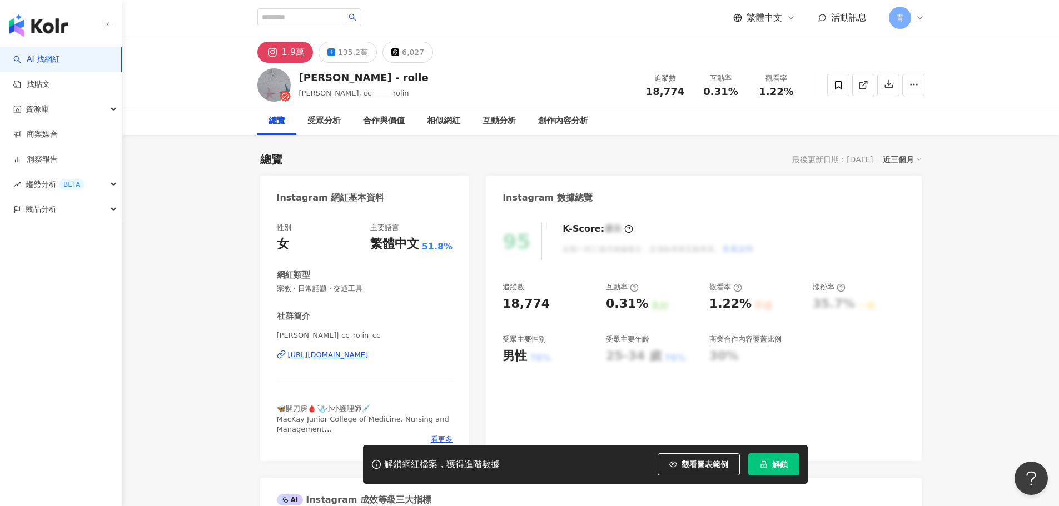
click at [352, 348] on div "羅唯熙 | cc_rolin_cc https://www.instagram.com/cc_rolin_cc/" at bounding box center [365, 363] width 176 height 65
click at [352, 353] on div "https://www.instagram.com/cc_rolin_cc/" at bounding box center [328, 355] width 81 height 10
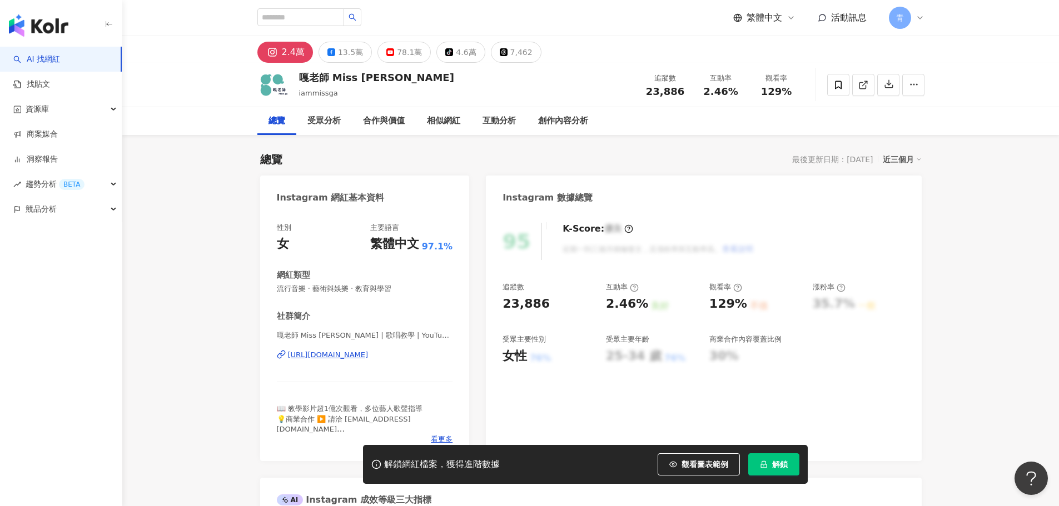
click at [343, 357] on div "https://www.instagram.com/iammissga/" at bounding box center [328, 355] width 81 height 10
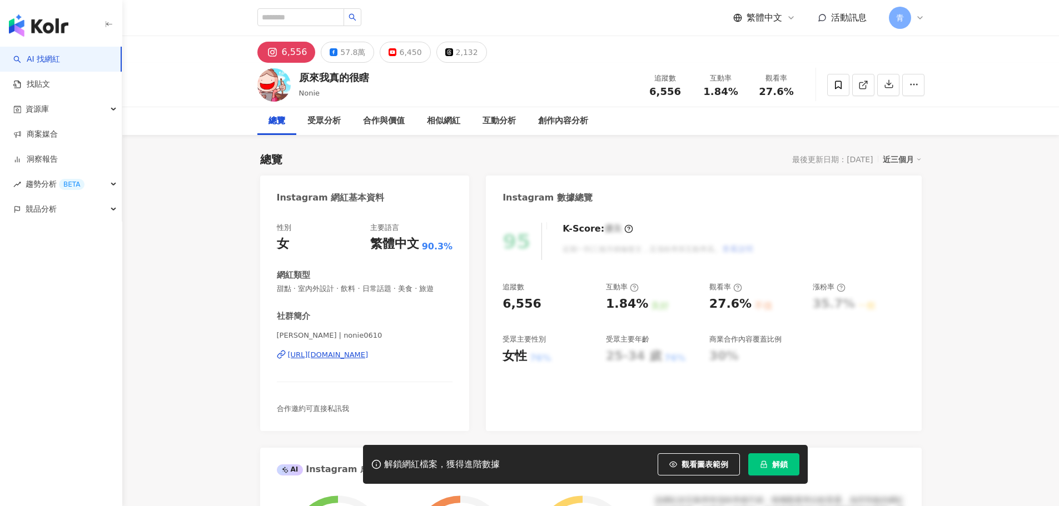
click at [365, 353] on div "https://www.instagram.com/nonie0610/" at bounding box center [328, 355] width 81 height 10
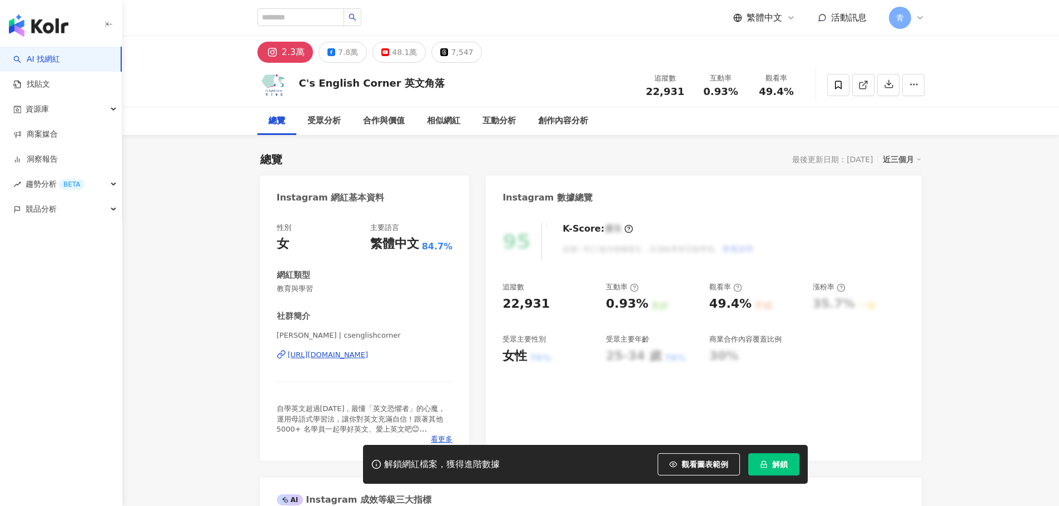
drag, startPoint x: 400, startPoint y: 358, endPoint x: 447, endPoint y: 297, distance: 76.9
click at [368, 358] on div "[URL][DOMAIN_NAME]" at bounding box center [328, 355] width 81 height 10
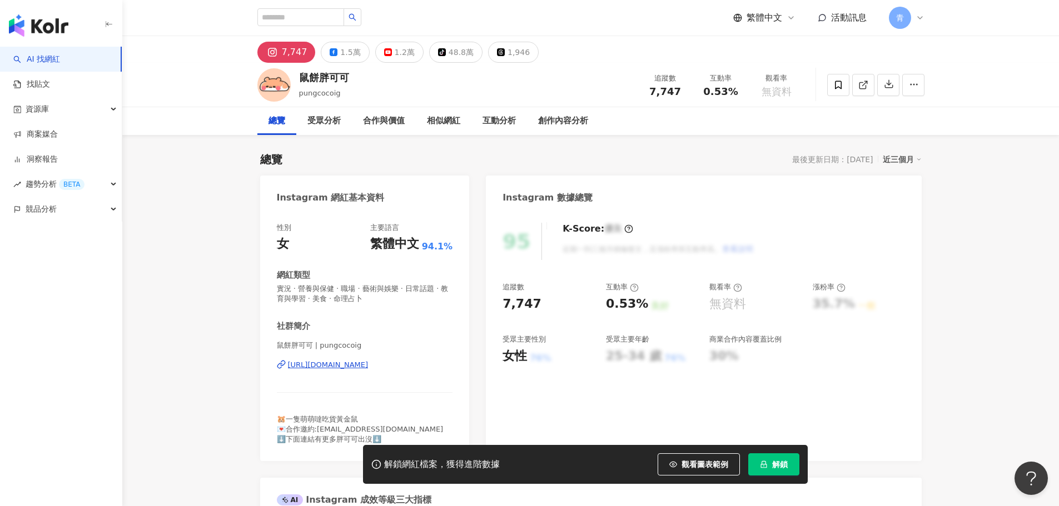
click at [368, 365] on div "https://www.instagram.com/pungcocoig/" at bounding box center [328, 365] width 81 height 10
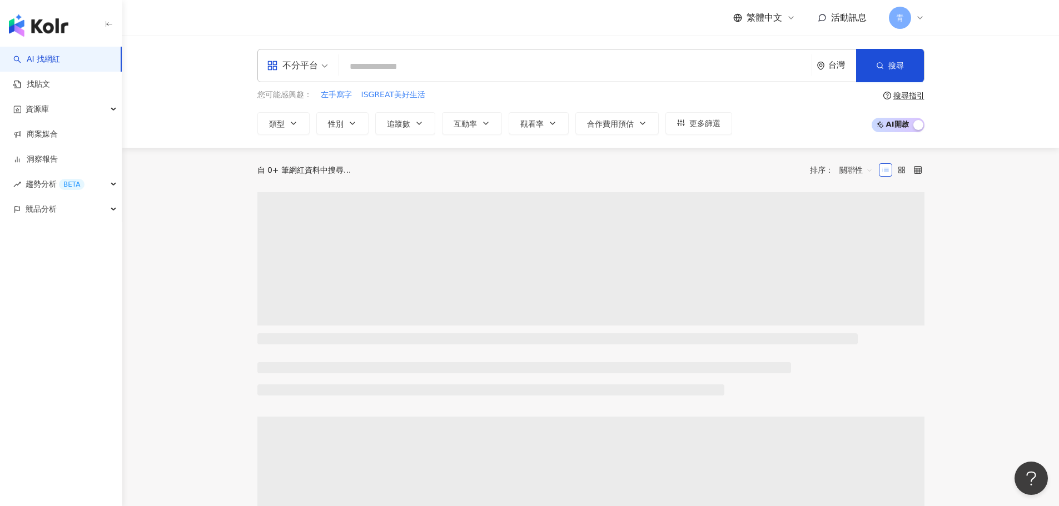
click at [488, 66] on input "search" at bounding box center [574, 66] width 463 height 21
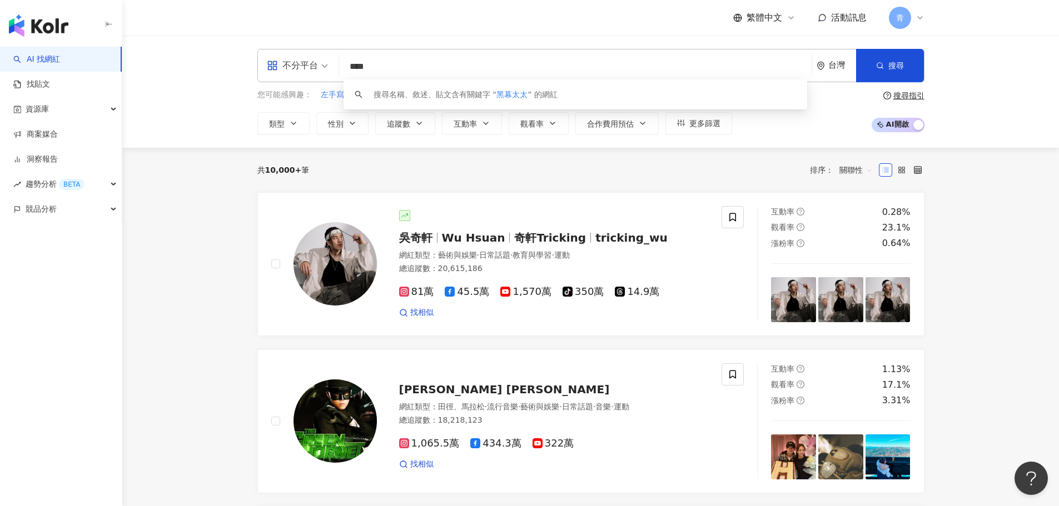
type input "****"
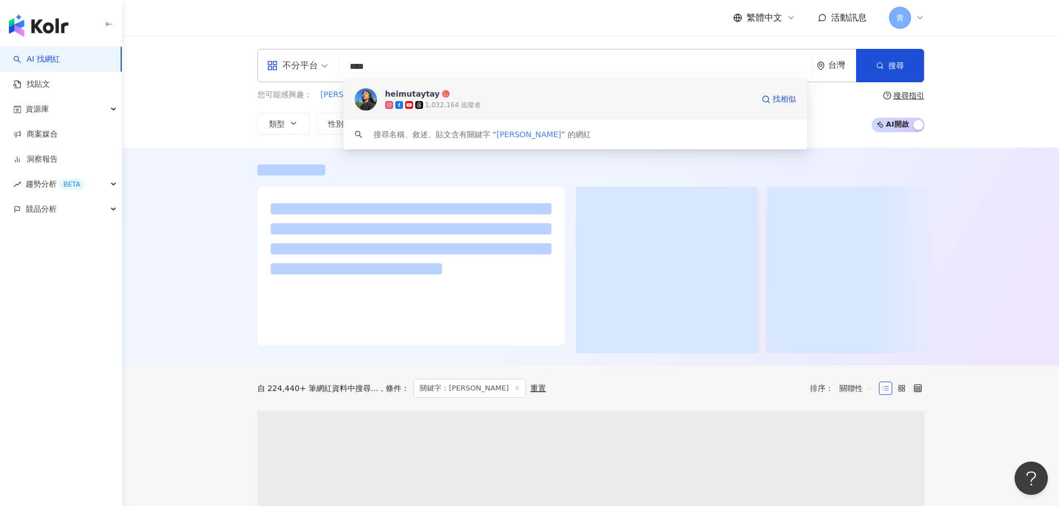
click at [417, 99] on div "1,032,164 追蹤者" at bounding box center [569, 104] width 368 height 11
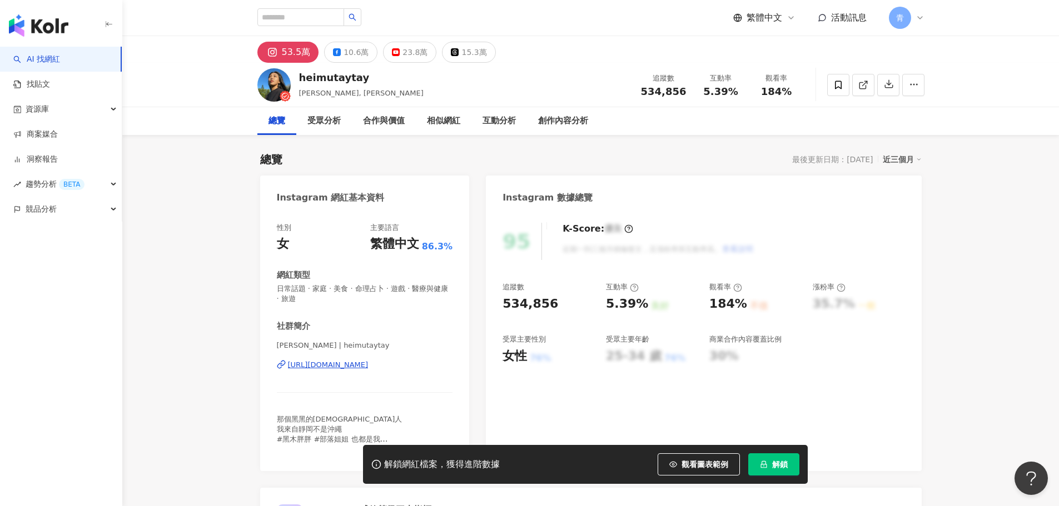
click at [771, 463] on button "解鎖" at bounding box center [773, 464] width 51 height 22
click at [852, 359] on div "追蹤數 534,856 互動率 5.39% 良好 觀看率 184% 不佳 漲粉率 35.7% 一般 受眾主要性別 女性 76% 受眾主要年齡 25-34 歲 …" at bounding box center [703, 323] width 402 height 82
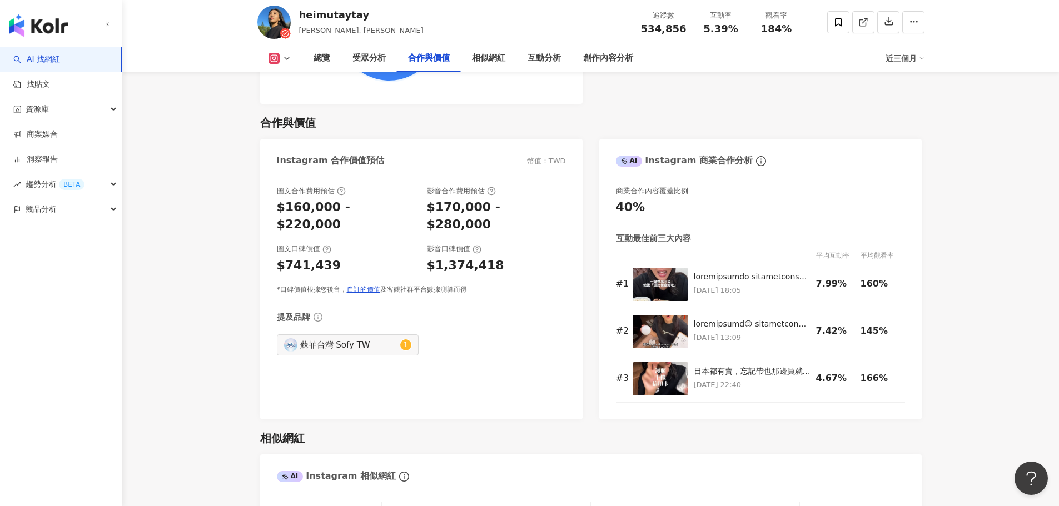
scroll to position [1445, 0]
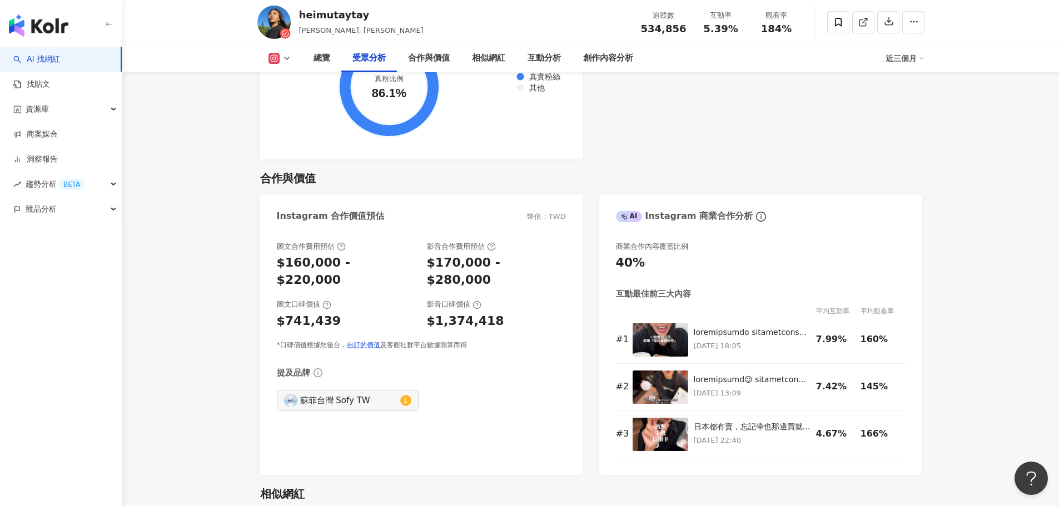
click at [517, 257] on div "圖文合作費用預估 $160,000 - $220,000 影音合作費用預估 $170,000 - $280,000 圖文口碑價值 $741,439 影音口碑價…" at bounding box center [421, 296] width 289 height 109
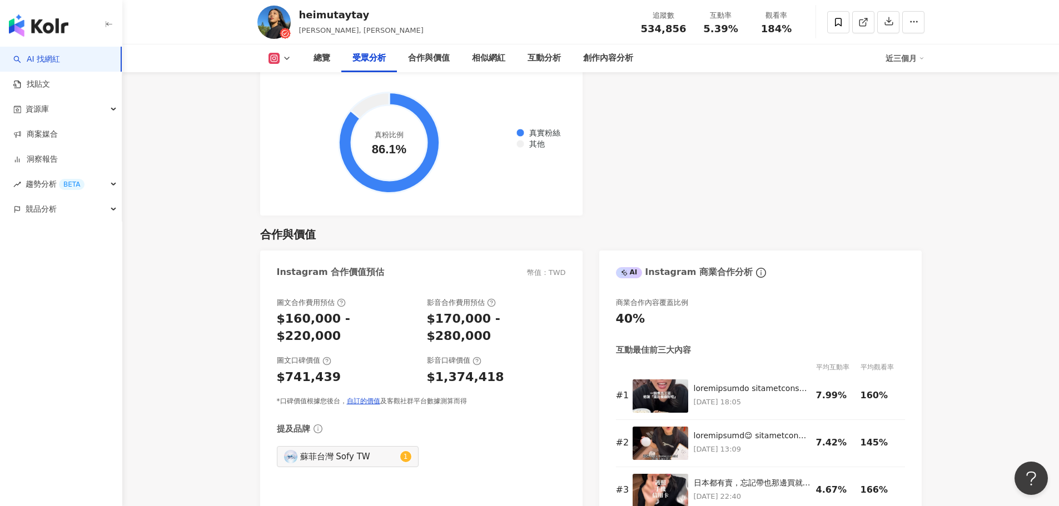
scroll to position [842, 0]
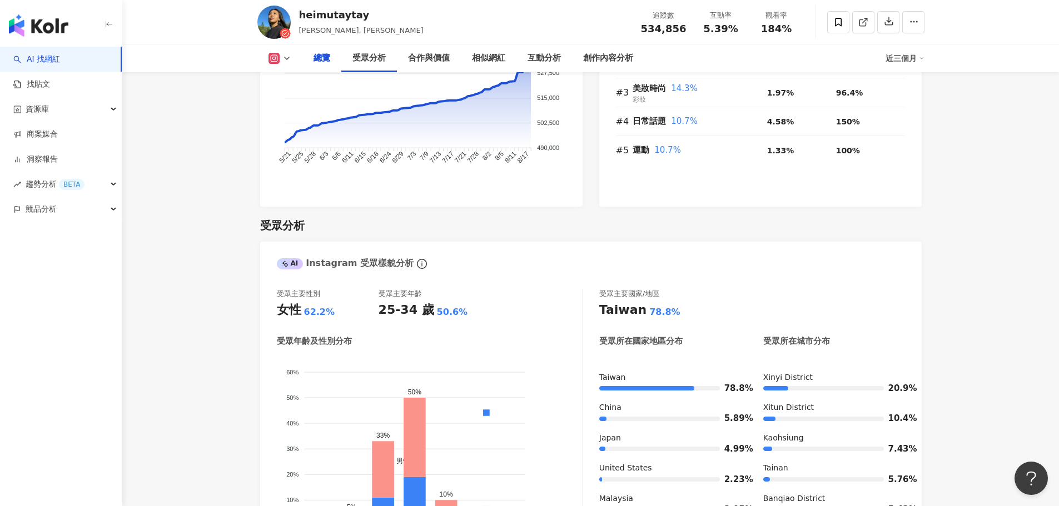
drag, startPoint x: 510, startPoint y: 360, endPoint x: 533, endPoint y: 154, distance: 207.0
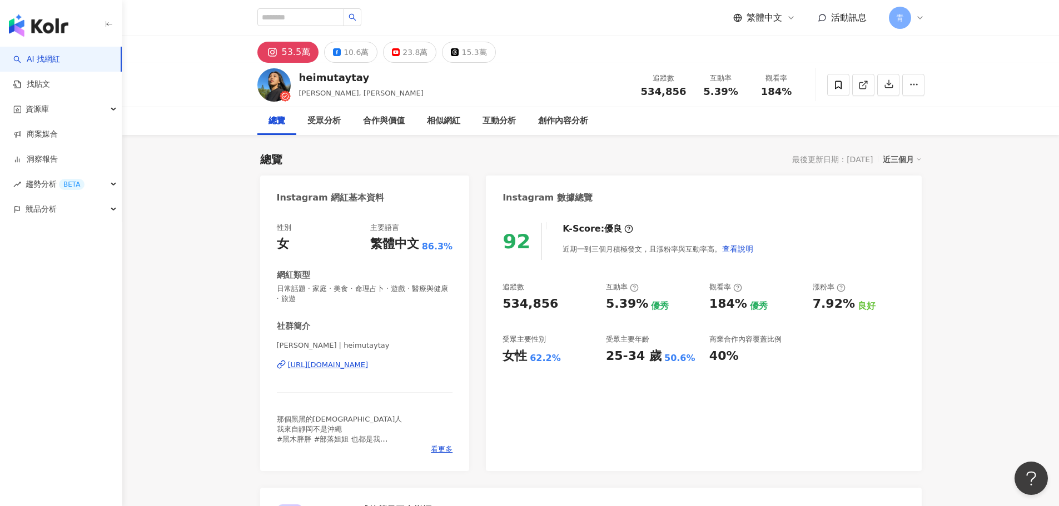
click at [368, 368] on div "https://www.instagram.com/heimutaytay/" at bounding box center [328, 365] width 81 height 10
click at [316, 8] on div "繁體中文 活動訊息 青" at bounding box center [590, 18] width 667 height 36
click at [316, 22] on input "search" at bounding box center [300, 17] width 87 height 18
type input "*"
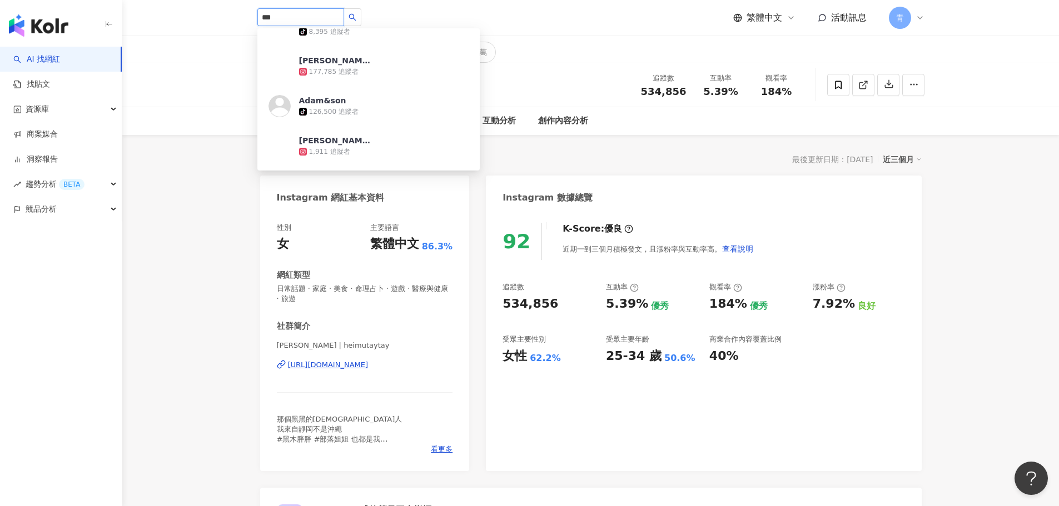
scroll to position [167, 0]
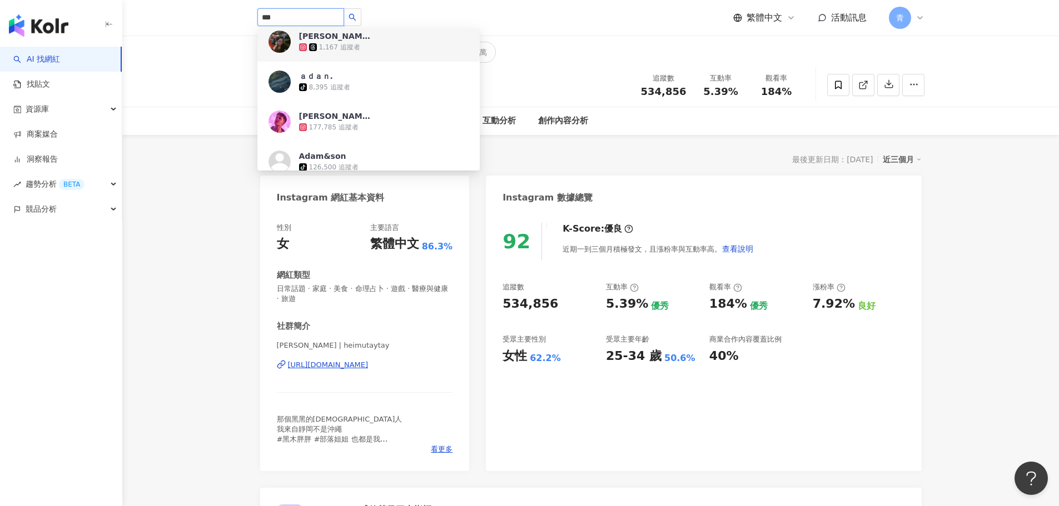
paste input "*******"
type input "**********"
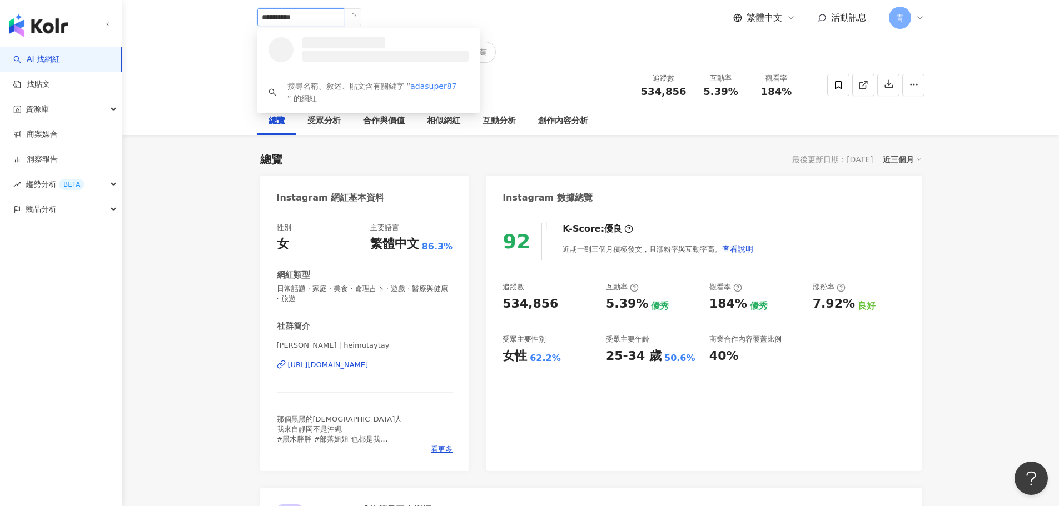
scroll to position [0, 0]
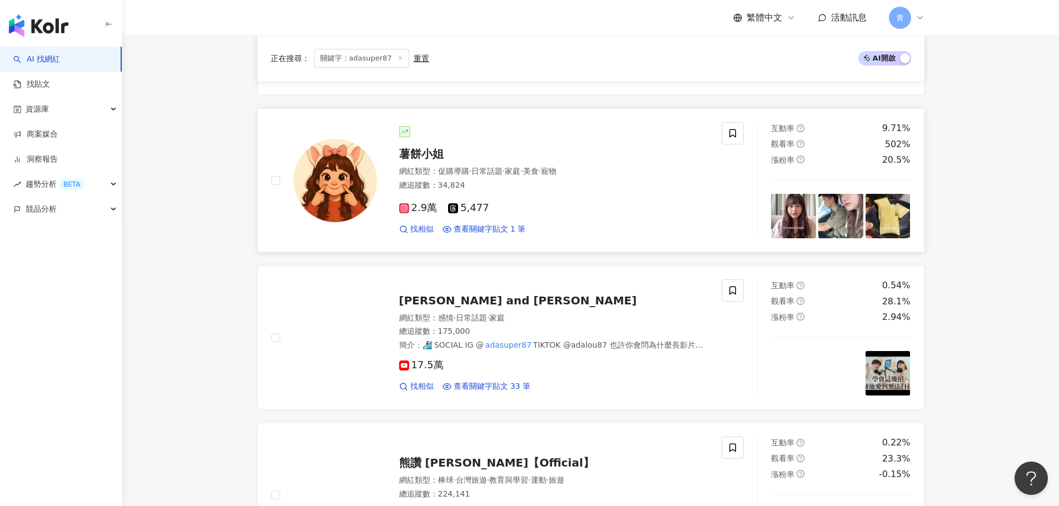
scroll to position [222, 0]
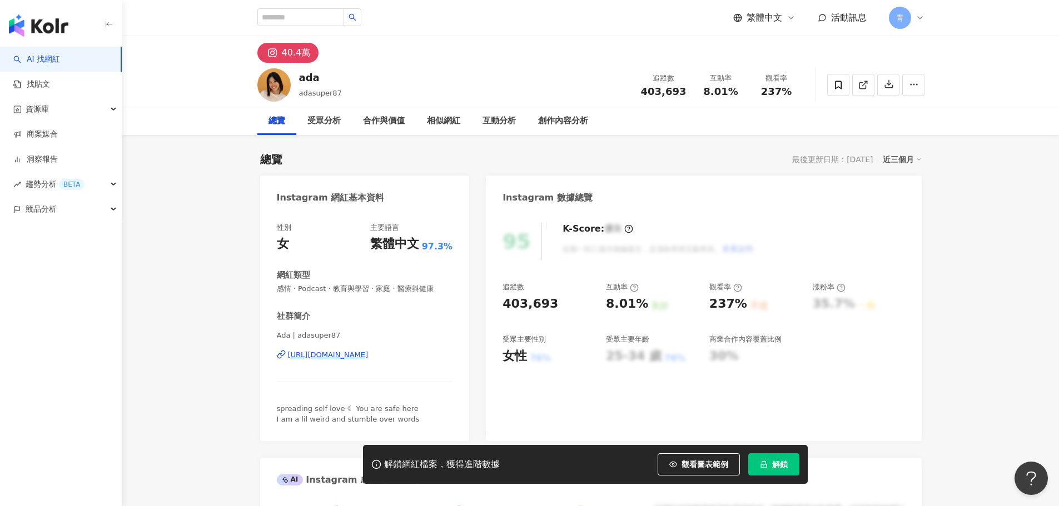
click at [791, 461] on button "解鎖" at bounding box center [773, 464] width 51 height 22
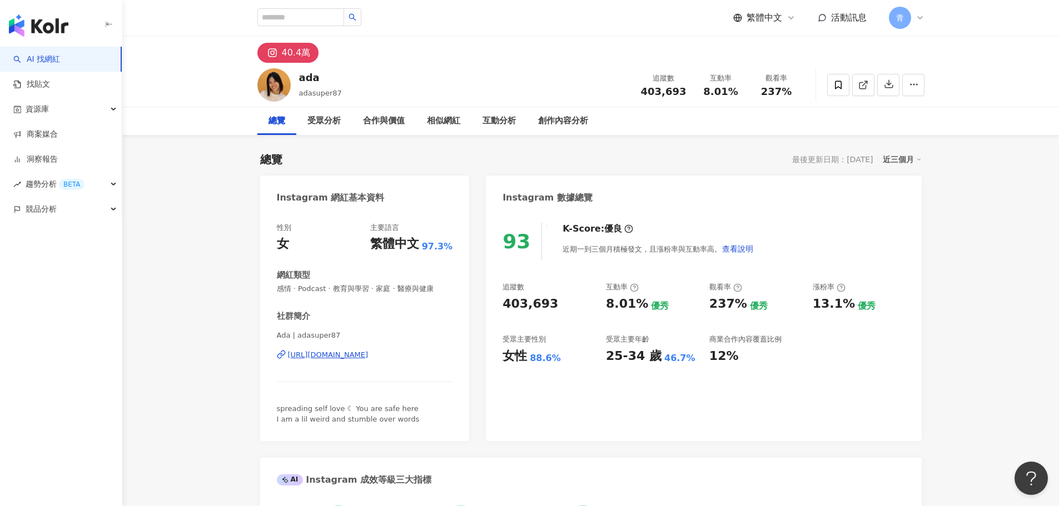
drag, startPoint x: 199, startPoint y: 433, endPoint x: 318, endPoint y: 106, distance: 347.5
click at [368, 353] on div "[URL][DOMAIN_NAME]" at bounding box center [328, 355] width 81 height 10
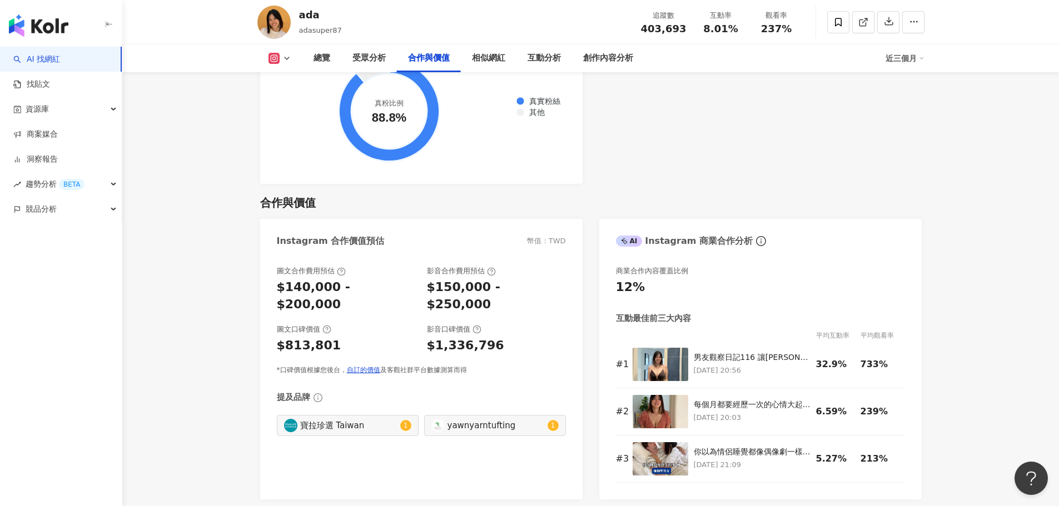
scroll to position [1389, 0]
drag, startPoint x: 276, startPoint y: 263, endPoint x: 374, endPoint y: 272, distance: 98.2
click at [383, 274] on div "圖文合作費用預估 $140,000 - $200,000 影音合作費用預估 $150,000 - $250,000 圖文口碑價值 $813,801 影音口碑價…" at bounding box center [421, 378] width 322 height 245
click at [366, 280] on div "$140,000 - $200,000" at bounding box center [346, 297] width 139 height 34
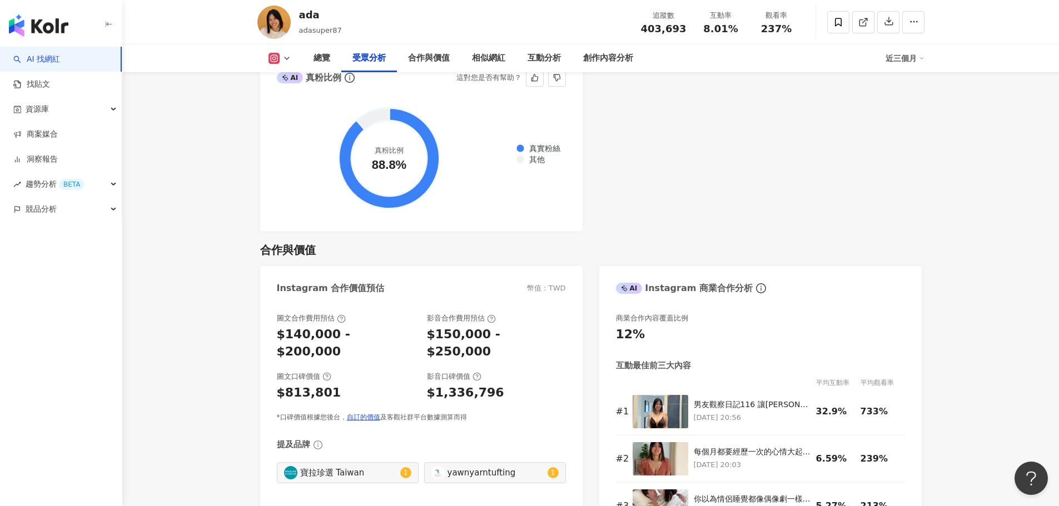
scroll to position [0, 0]
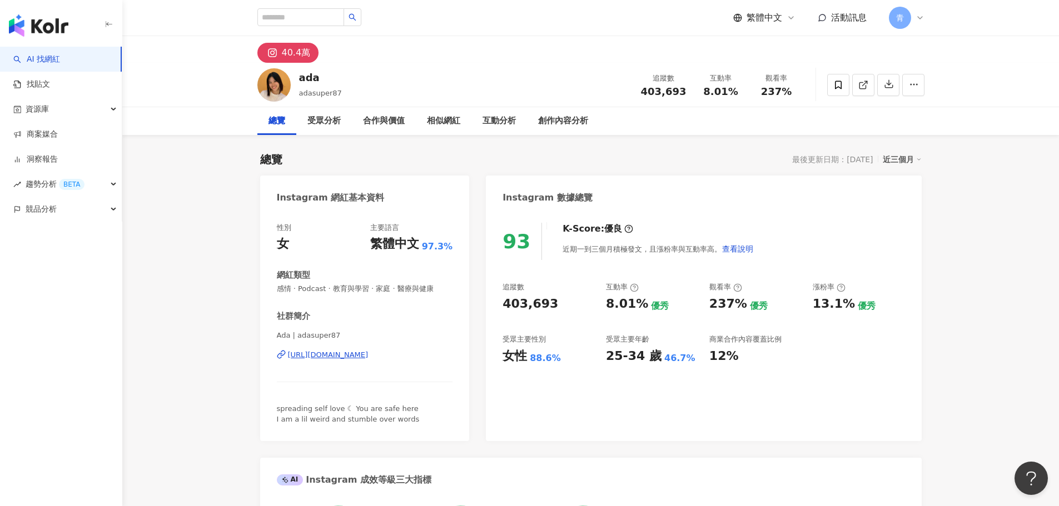
drag, startPoint x: 300, startPoint y: 286, endPoint x: 333, endPoint y: 183, distance: 107.9
